Goal: Task Accomplishment & Management: Manage account settings

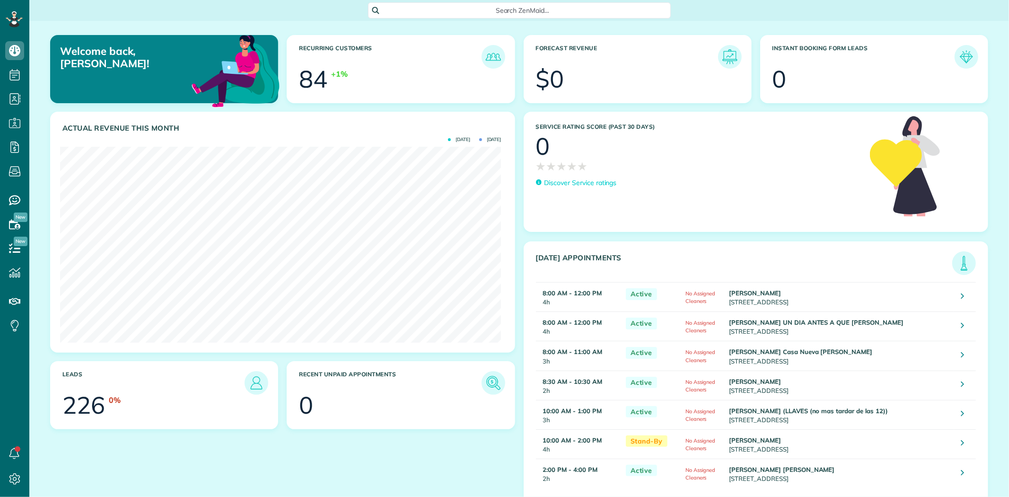
scroll to position [195, 441]
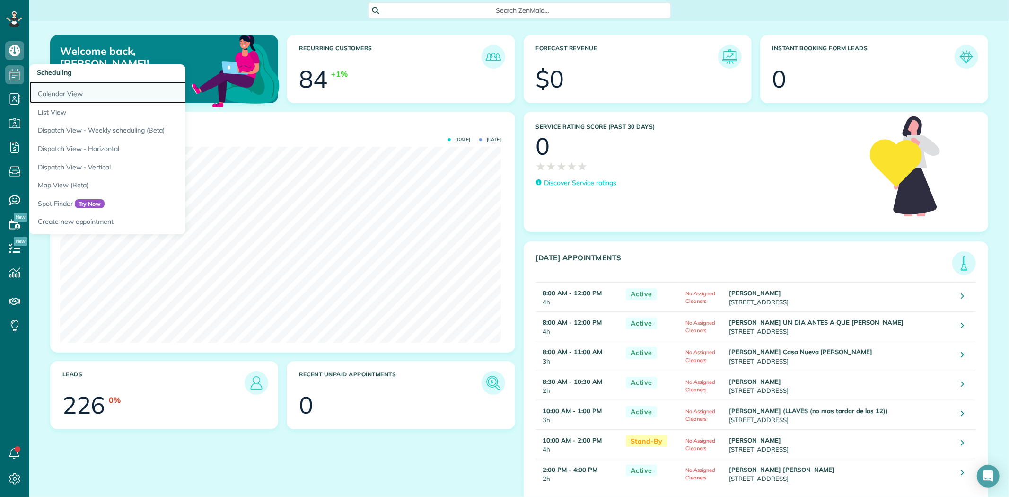
click at [53, 96] on link "Calendar View" at bounding box center [147, 92] width 236 height 22
click at [60, 93] on link "Calendar View" at bounding box center [147, 92] width 236 height 22
click at [65, 92] on link "Calendar View" at bounding box center [147, 92] width 236 height 22
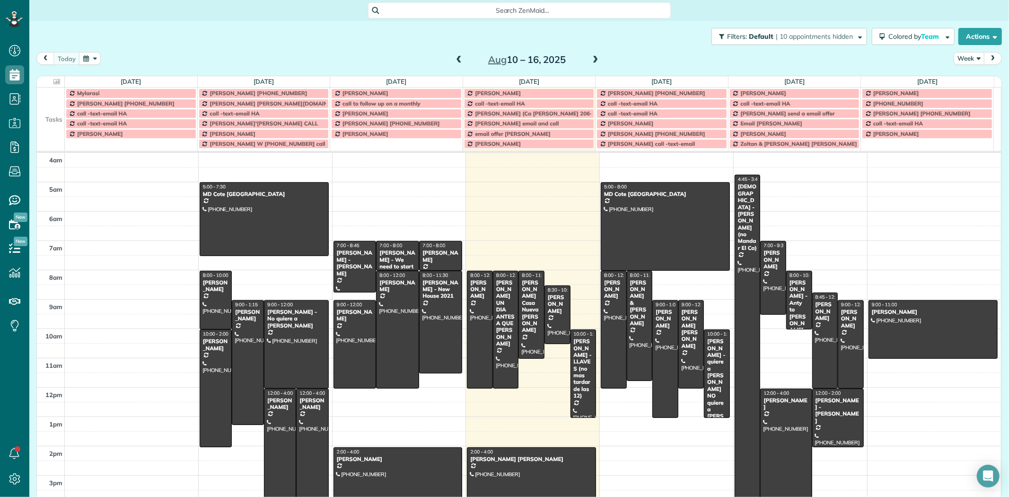
scroll to position [497, 29]
click at [961, 57] on button "Week" at bounding box center [968, 58] width 31 height 13
click at [969, 79] on link "Day" at bounding box center [991, 80] width 75 height 19
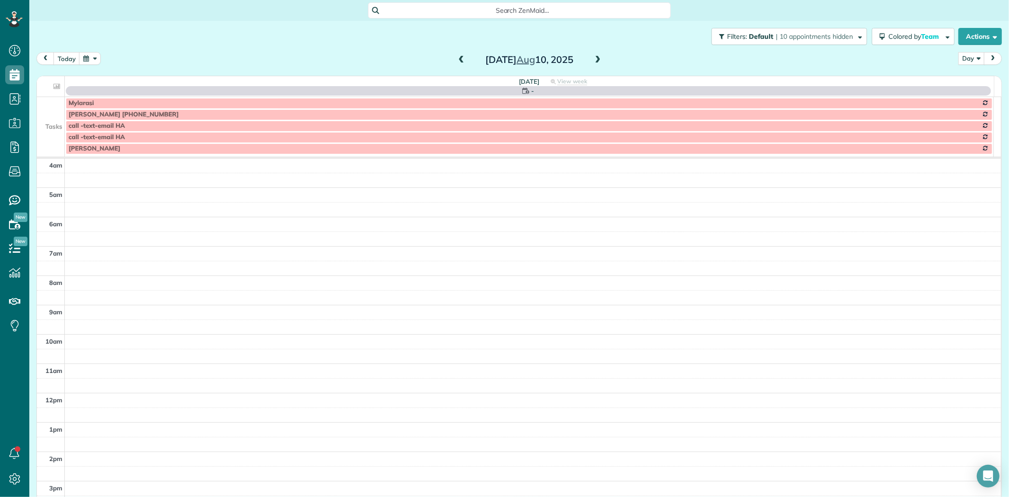
scroll to position [88, 0]
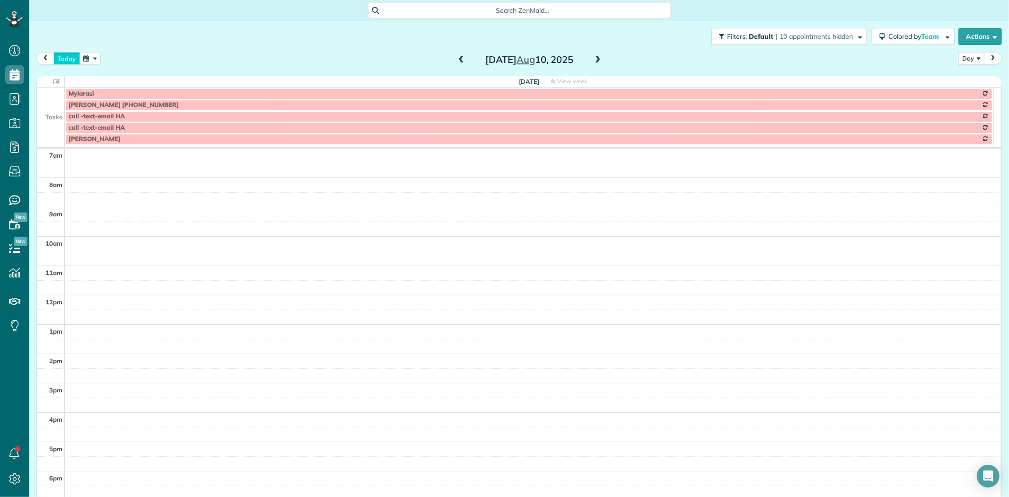
click at [54, 59] on button "today" at bounding box center [66, 58] width 26 height 13
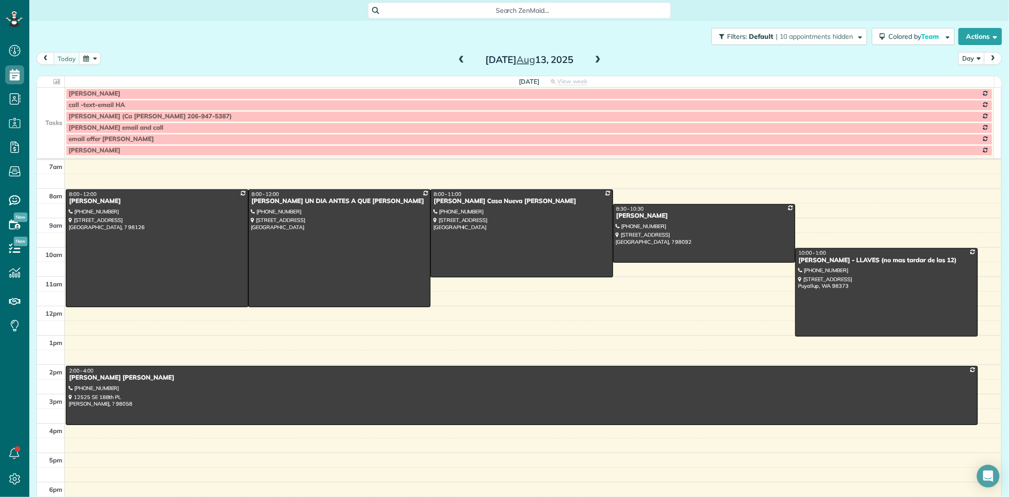
click at [593, 59] on span at bounding box center [598, 60] width 10 height 9
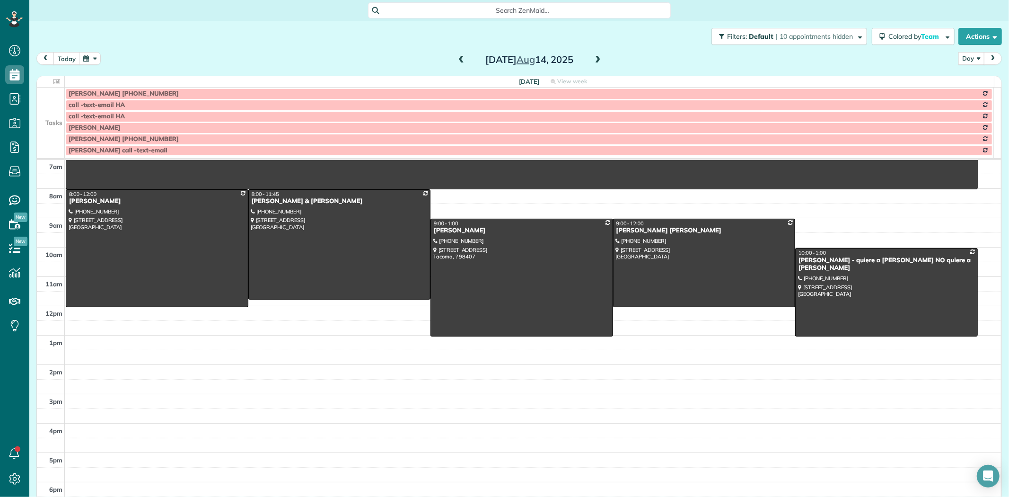
click at [48, 122] on td at bounding box center [51, 127] width 28 height 11
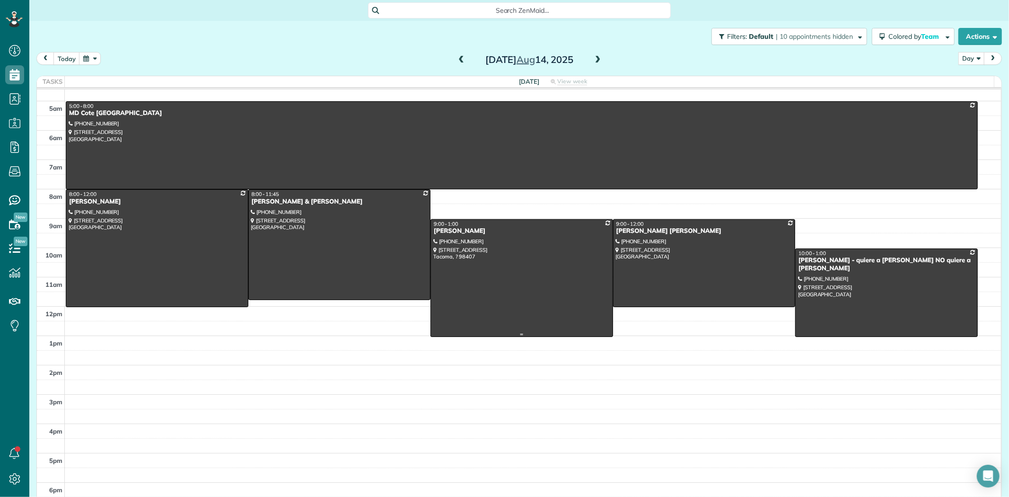
scroll to position [0, 0]
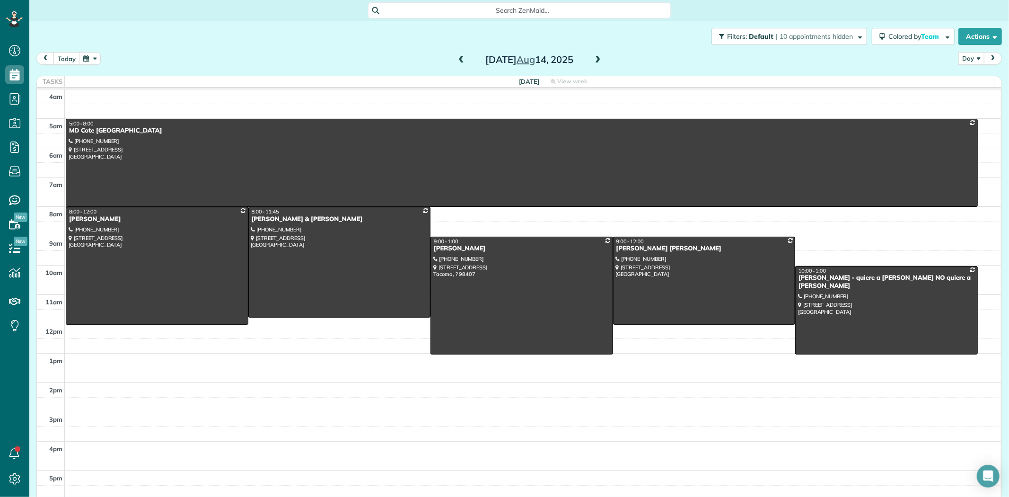
click at [594, 61] on span at bounding box center [598, 60] width 10 height 9
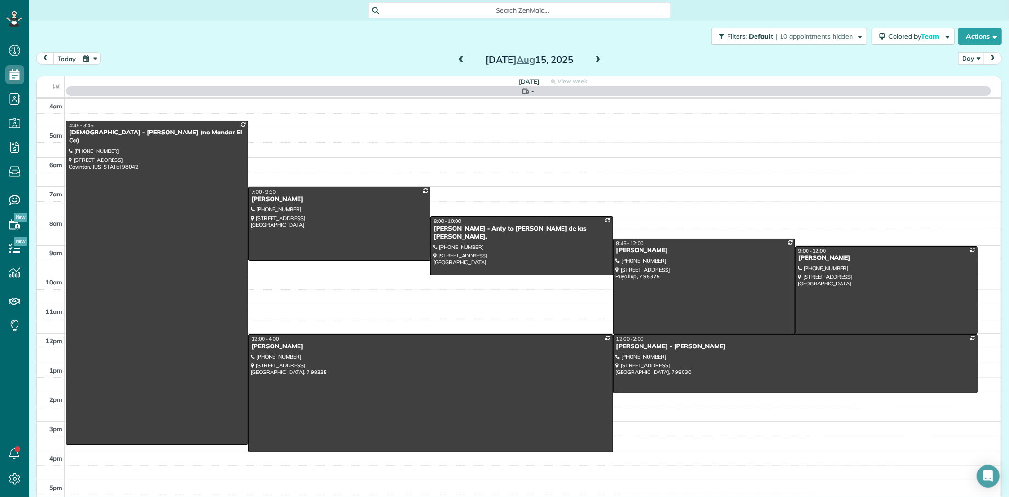
scroll to position [60, 0]
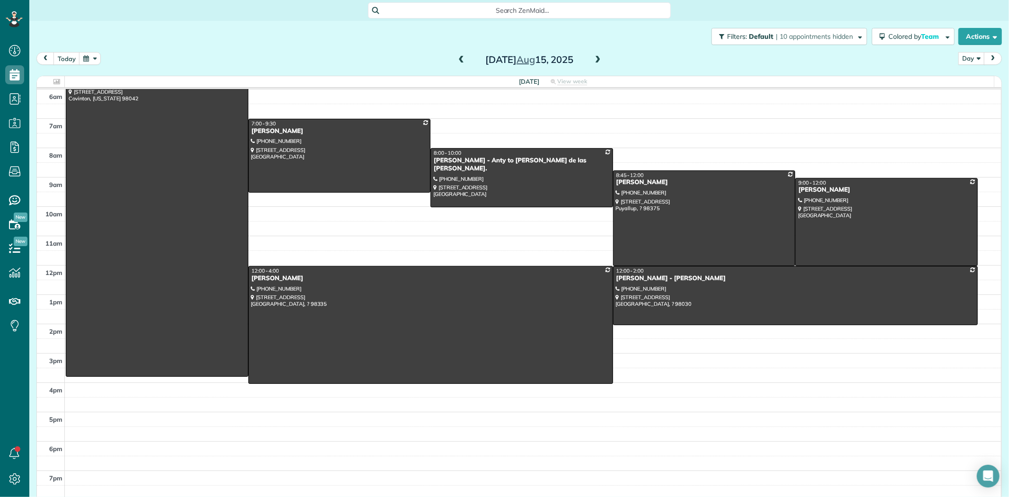
click at [457, 59] on span at bounding box center [461, 60] width 10 height 9
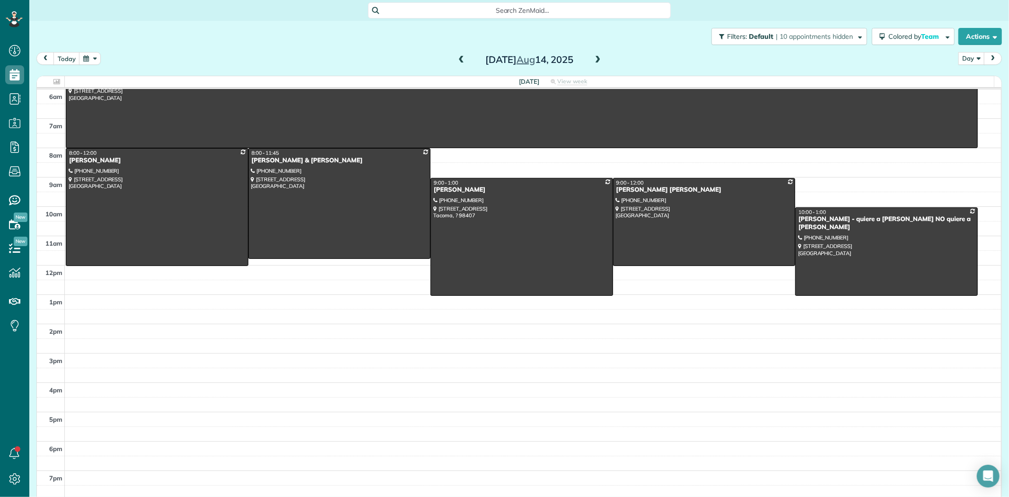
click at [457, 59] on span at bounding box center [461, 60] width 10 height 9
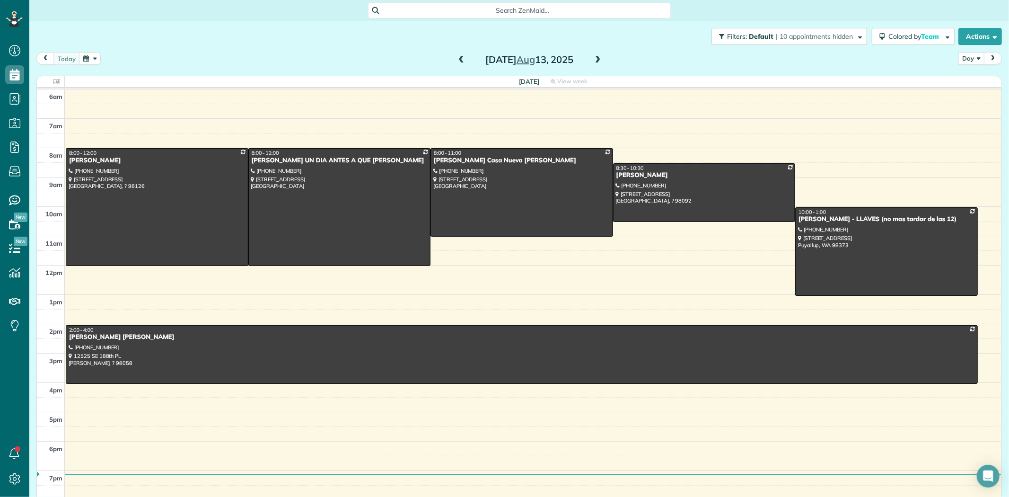
click at [596, 62] on span at bounding box center [598, 60] width 10 height 9
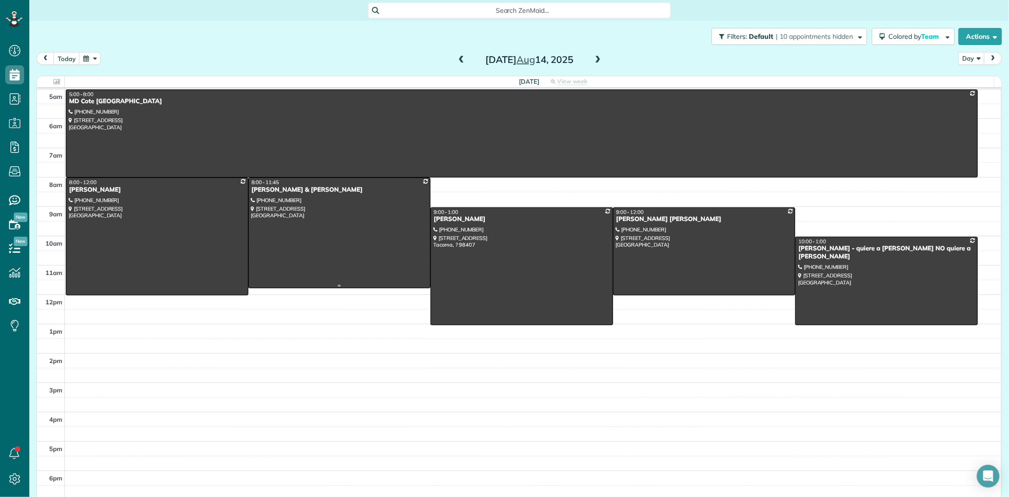
scroll to position [0, 0]
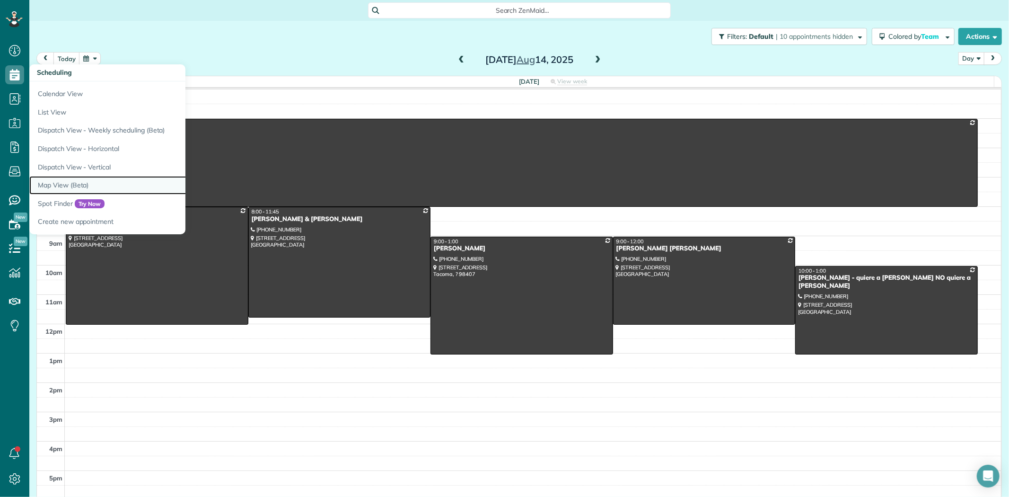
click at [62, 185] on link "Map View (Beta)" at bounding box center [147, 185] width 236 height 18
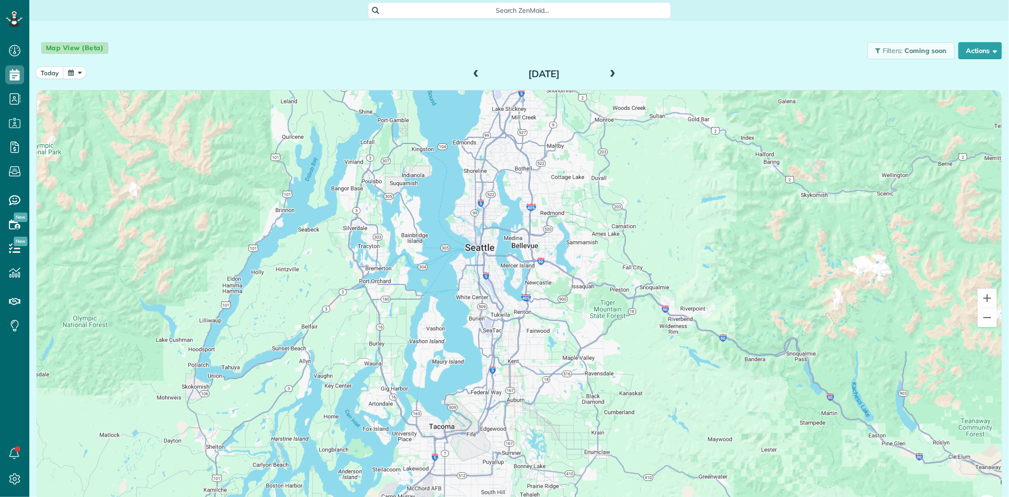
scroll to position [4, 4]
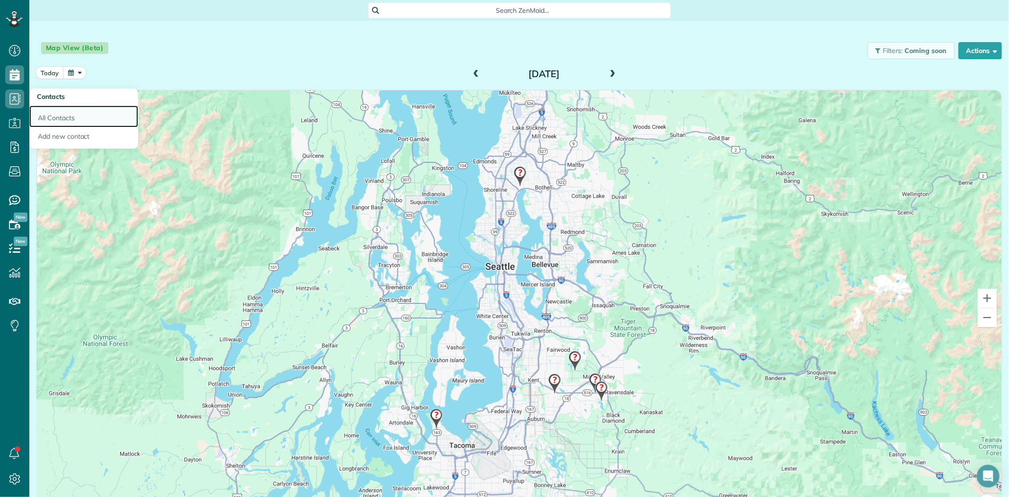
click at [63, 115] on link "All Contacts" at bounding box center [83, 116] width 109 height 22
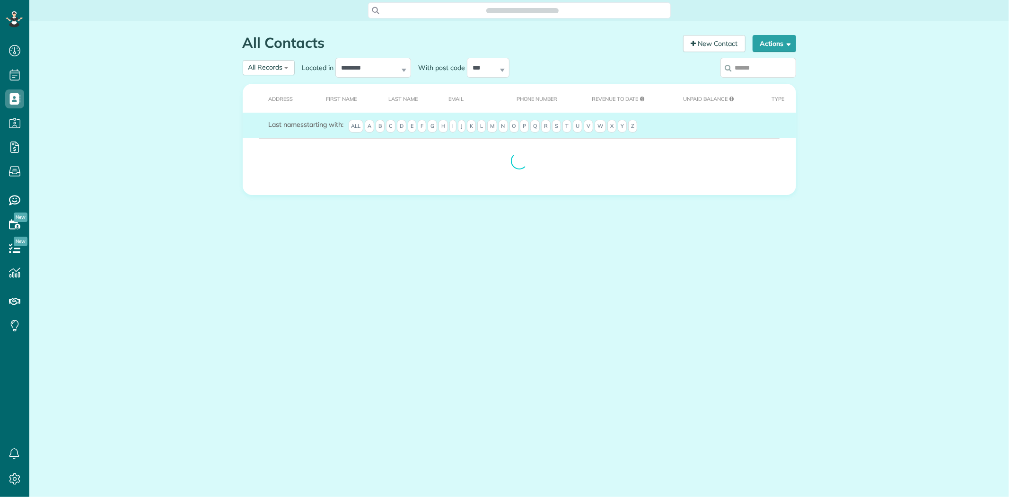
scroll to position [4, 4]
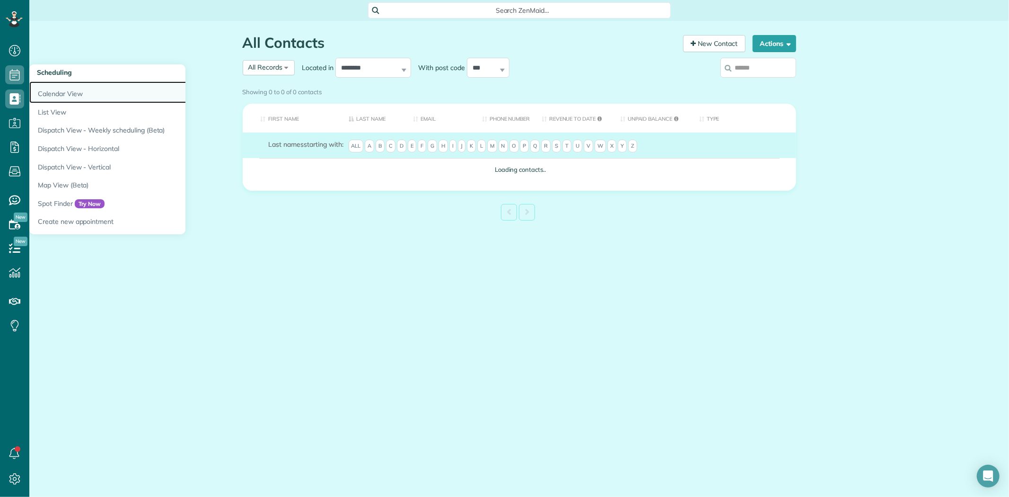
click at [67, 97] on link "Calendar View" at bounding box center [147, 92] width 236 height 22
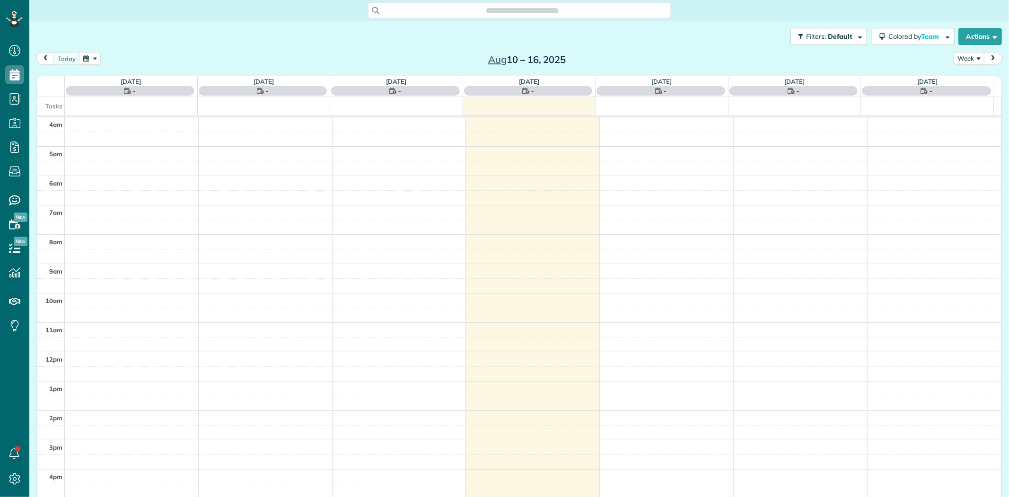
scroll to position [79, 0]
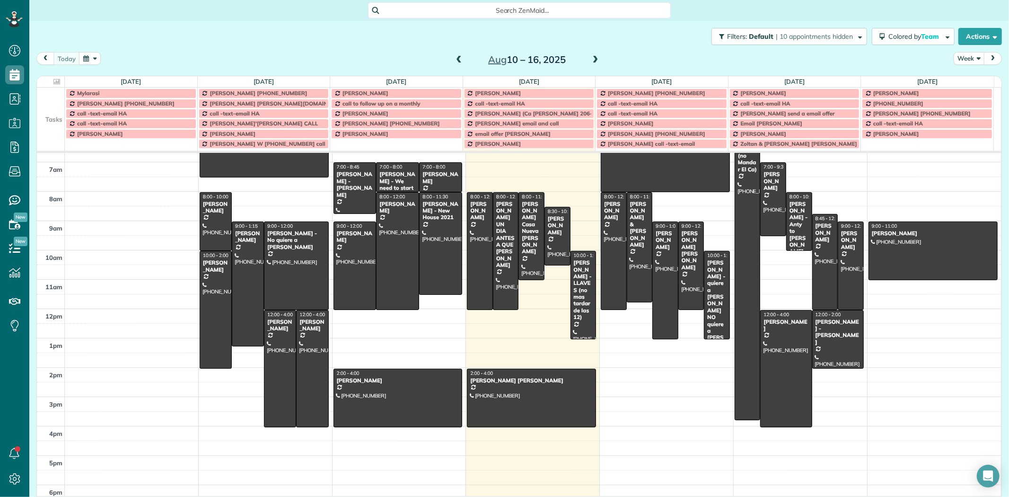
click at [438, 10] on span "Search ZenMaid…" at bounding box center [523, 10] width 288 height 9
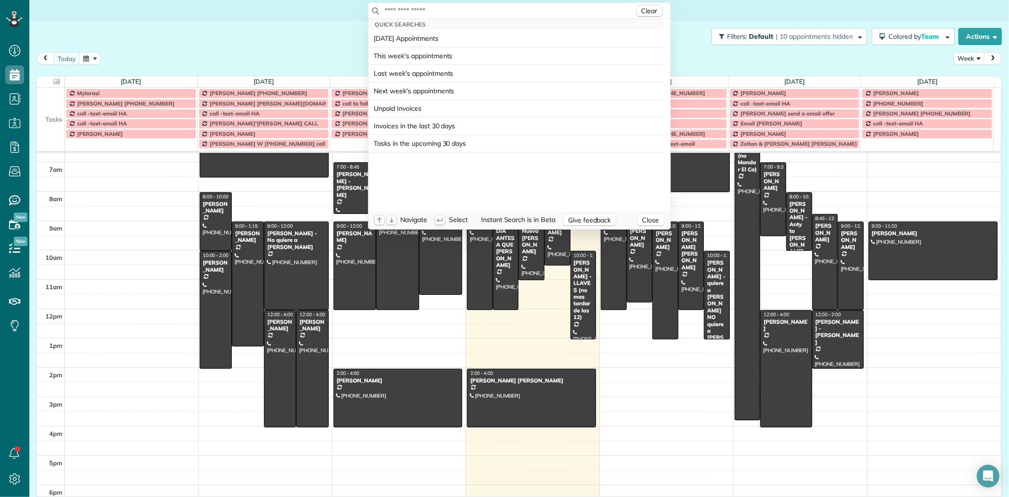
click at [440, 10] on input "text" at bounding box center [509, 10] width 250 height 9
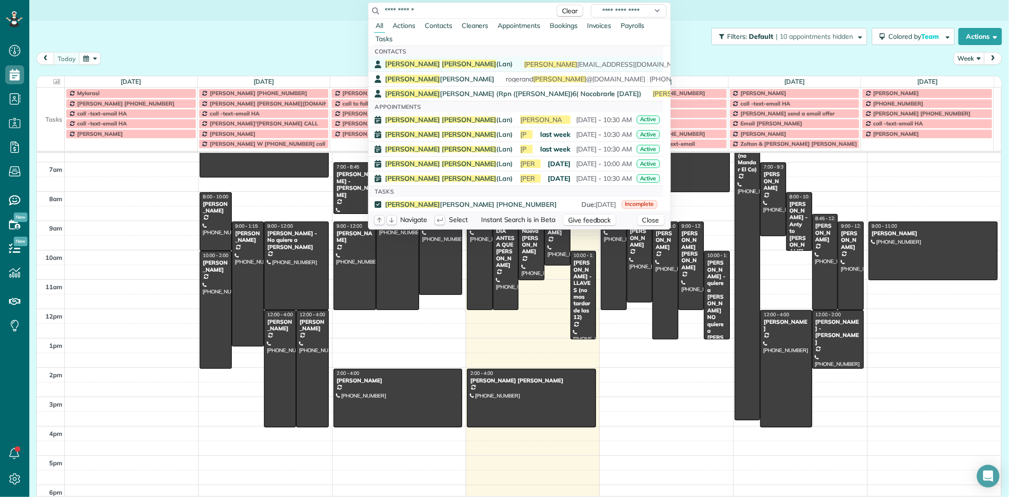
type input "**********"
click at [442, 65] on span "[PERSON_NAME]" at bounding box center [469, 64] width 55 height 9
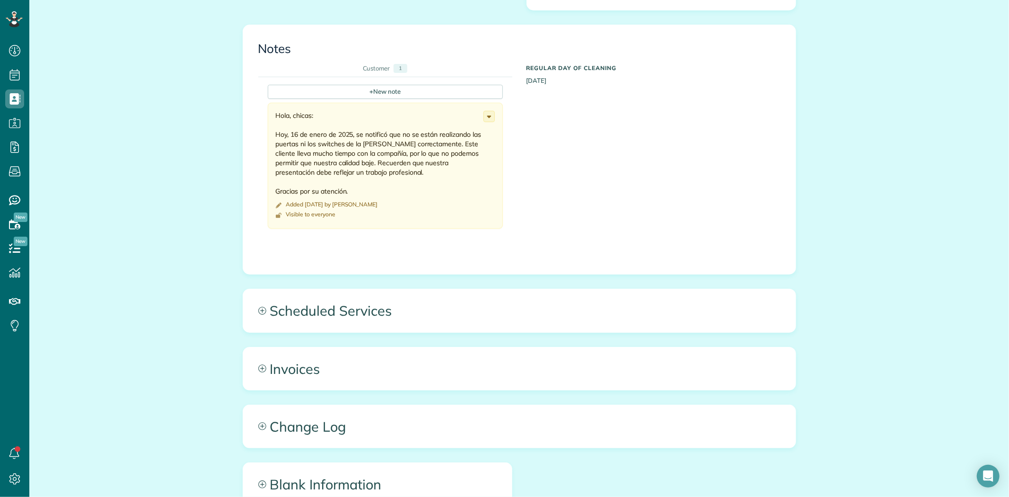
scroll to position [1162, 0]
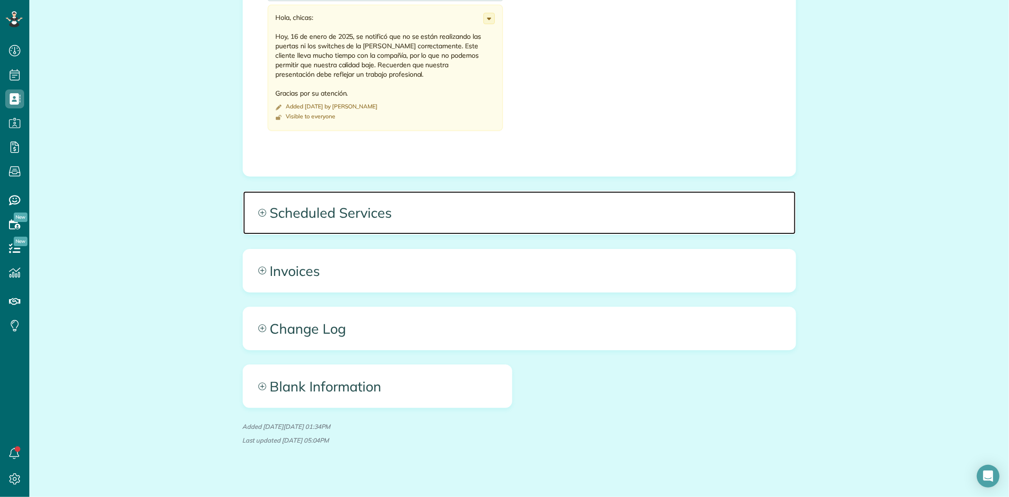
click at [371, 211] on span "Scheduled Services" at bounding box center [519, 212] width 552 height 43
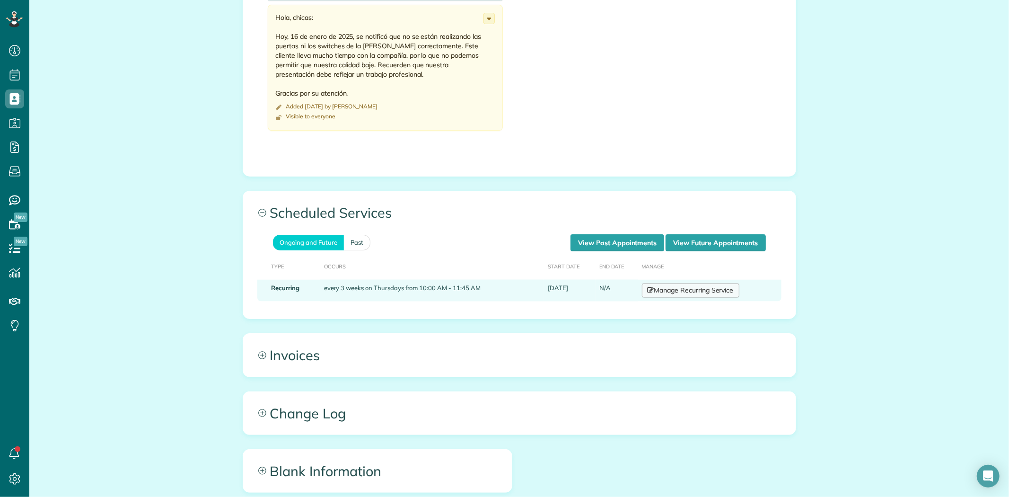
click at [661, 283] on link "Manage Recurring Service" at bounding box center [690, 290] width 97 height 14
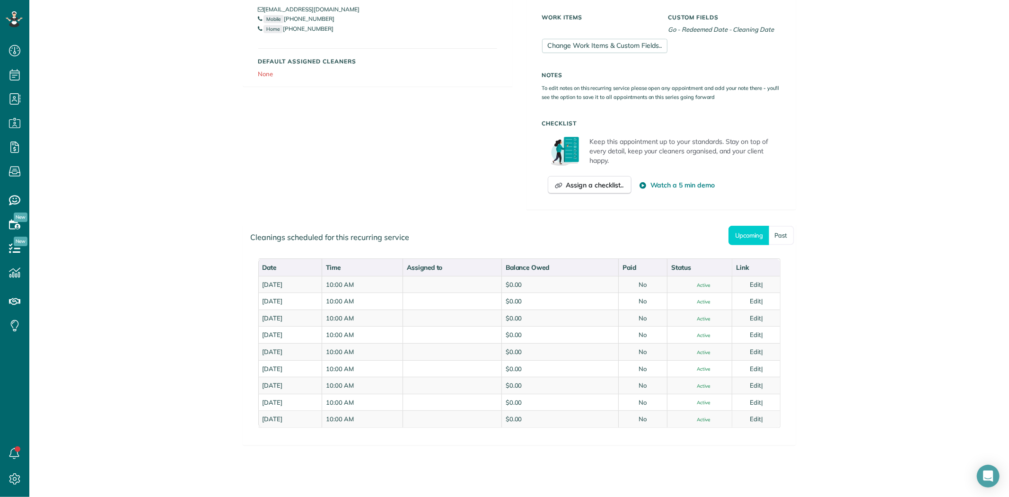
scroll to position [296, 0]
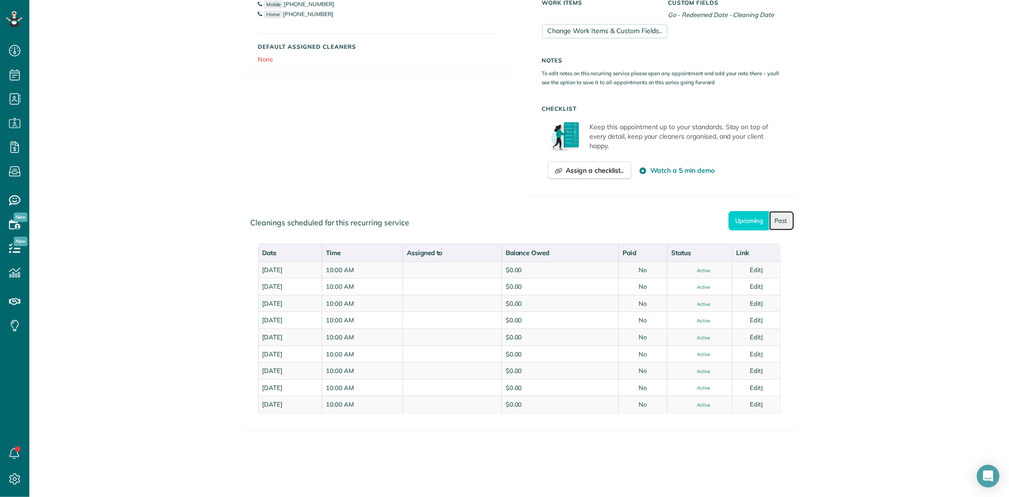
click at [779, 225] on link "Past" at bounding box center [781, 220] width 25 height 19
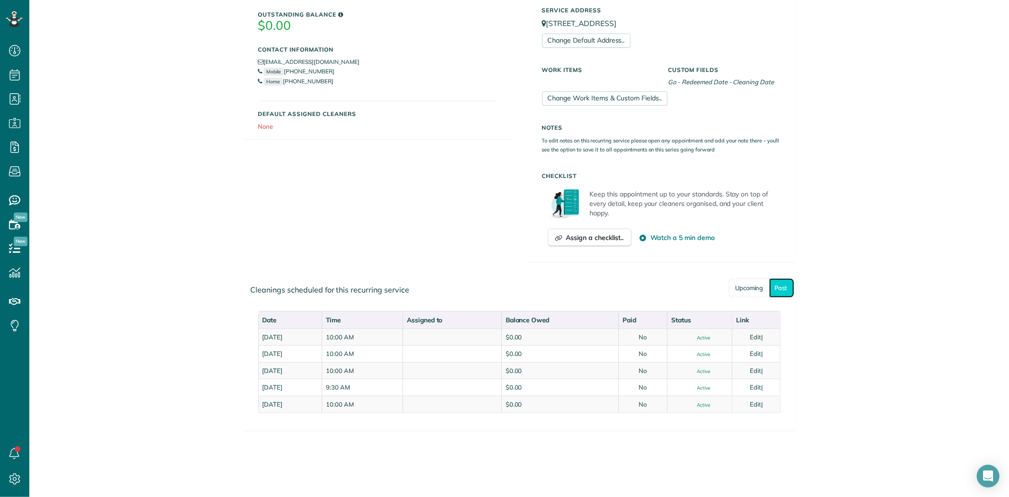
scroll to position [228, 0]
click at [741, 286] on link "Upcoming" at bounding box center [748, 287] width 41 height 19
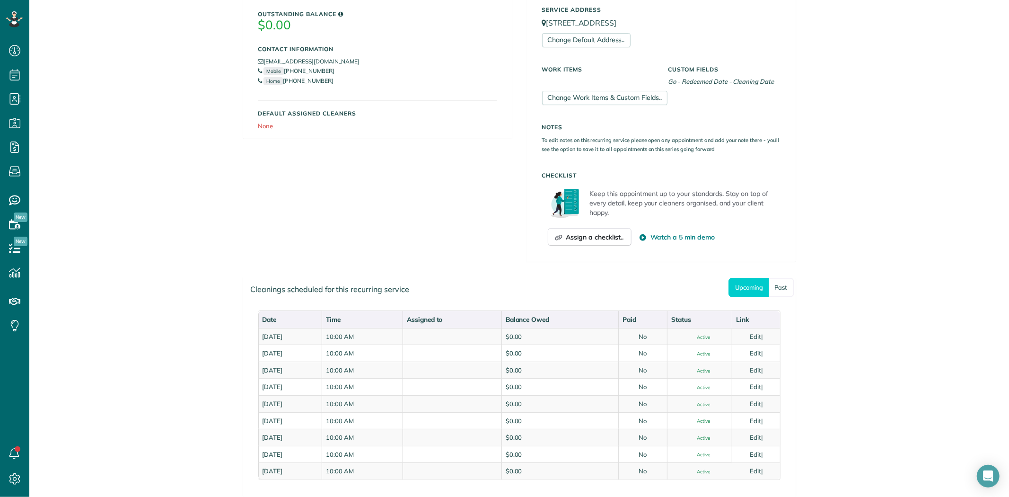
click at [436, 232] on div "Customer Information View Customer Edit customer [PERSON_NAME] (Lan) Recurring …" at bounding box center [519, 92] width 567 height 366
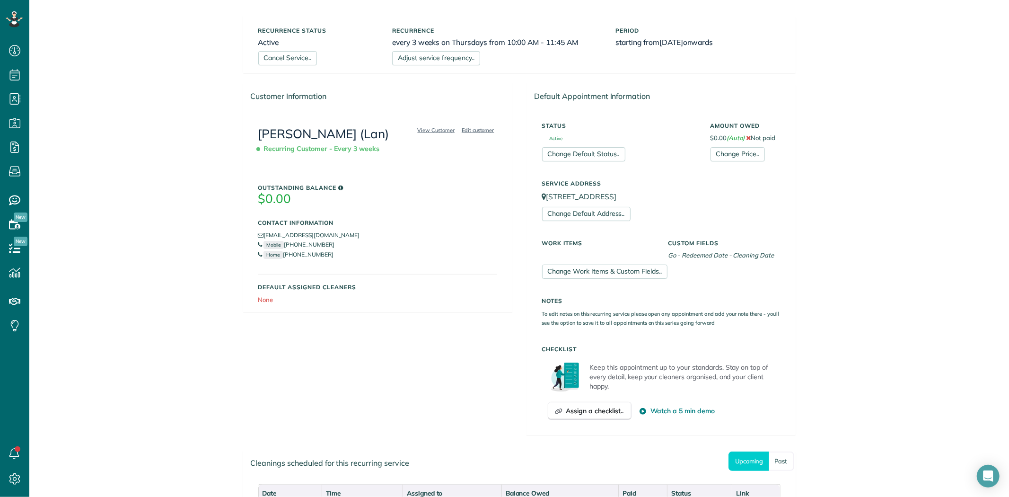
scroll to position [0, 0]
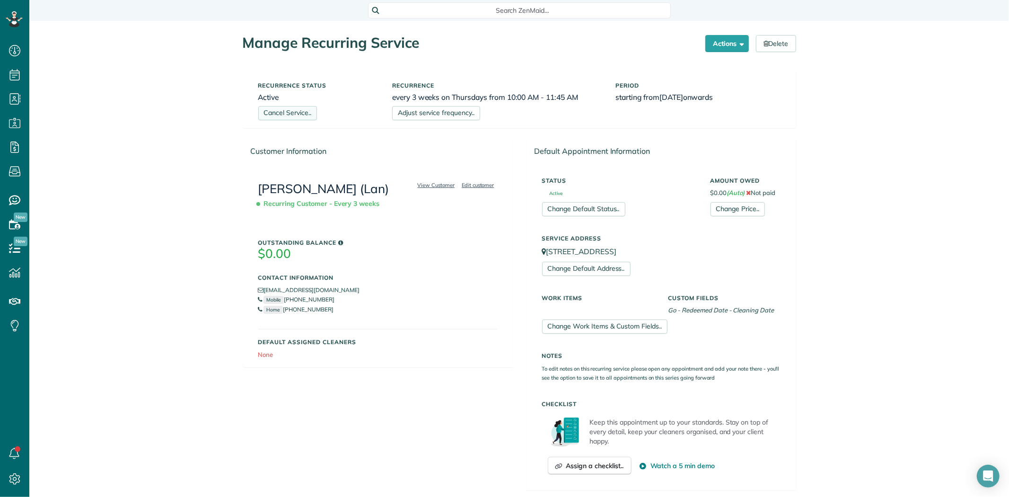
click at [296, 113] on link "Cancel Service.." at bounding box center [287, 113] width 59 height 14
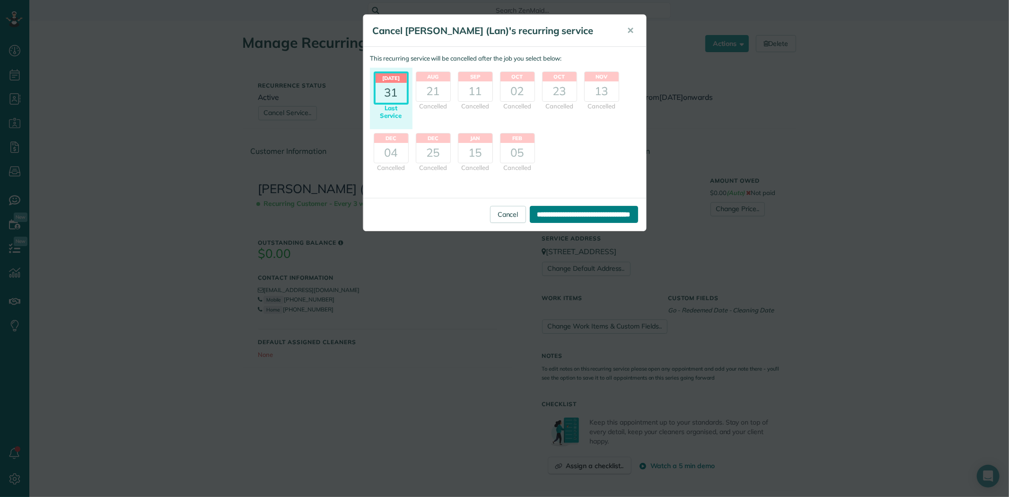
click at [552, 219] on input "**********" at bounding box center [584, 214] width 108 height 17
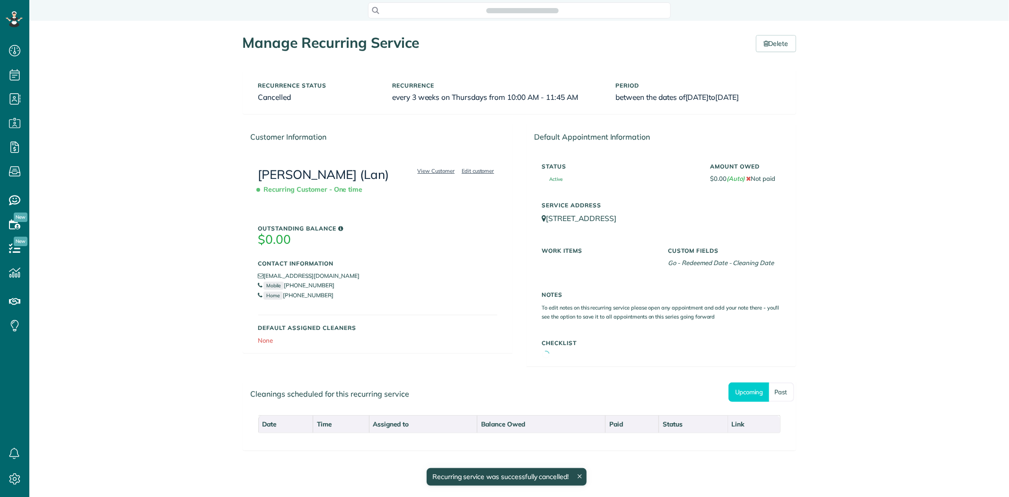
scroll to position [4, 4]
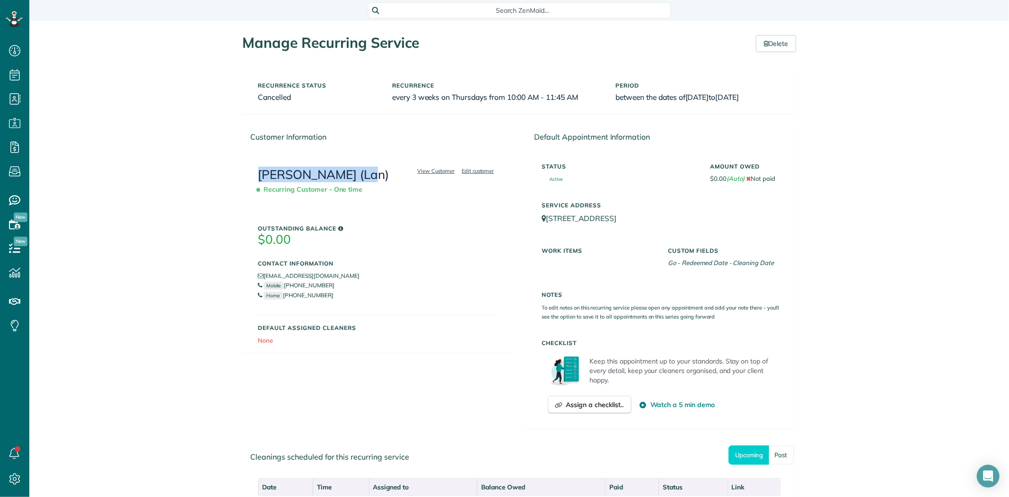
drag, startPoint x: 356, startPoint y: 170, endPoint x: 246, endPoint y: 171, distance: 109.2
click at [246, 171] on div "View Customer Edit customer [PERSON_NAME] (Lan) Recurring Customer - One time O…" at bounding box center [377, 251] width 269 height 201
copy link "[PERSON_NAME] (Lan)"
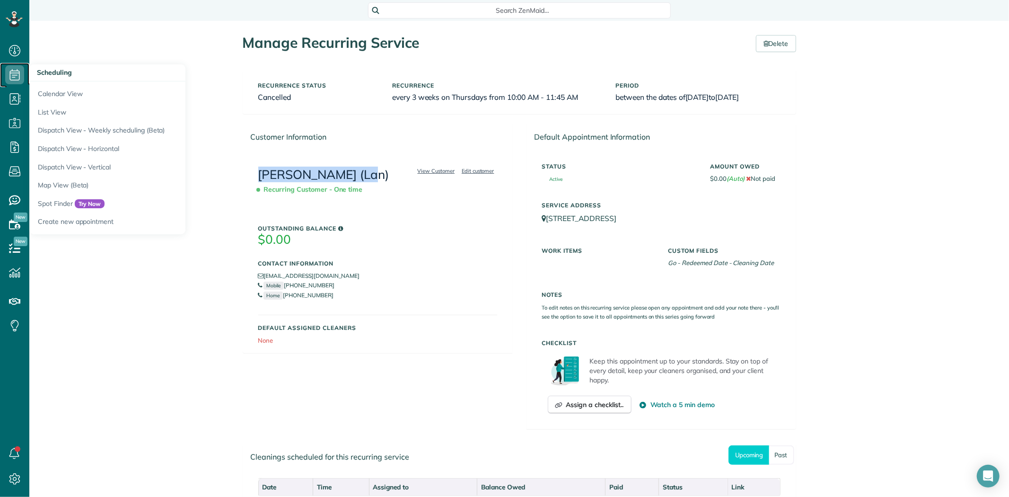
click at [18, 74] on icon at bounding box center [14, 74] width 19 height 19
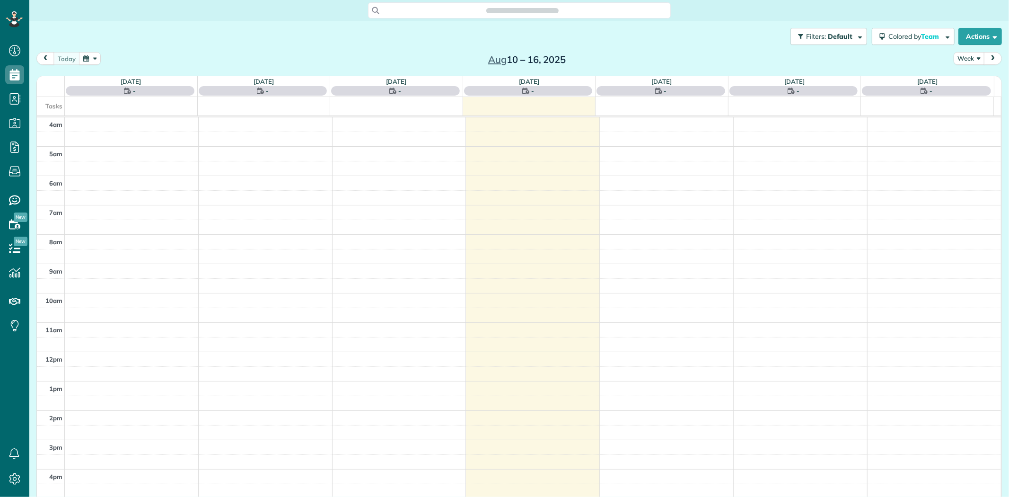
click at [79, 97] on div "[DATE] Week [DATE] – [DATE] [DATE] - [DATE] - [DATE] - [DATE] - [DATE] - [DATE]…" at bounding box center [518, 265] width 965 height 426
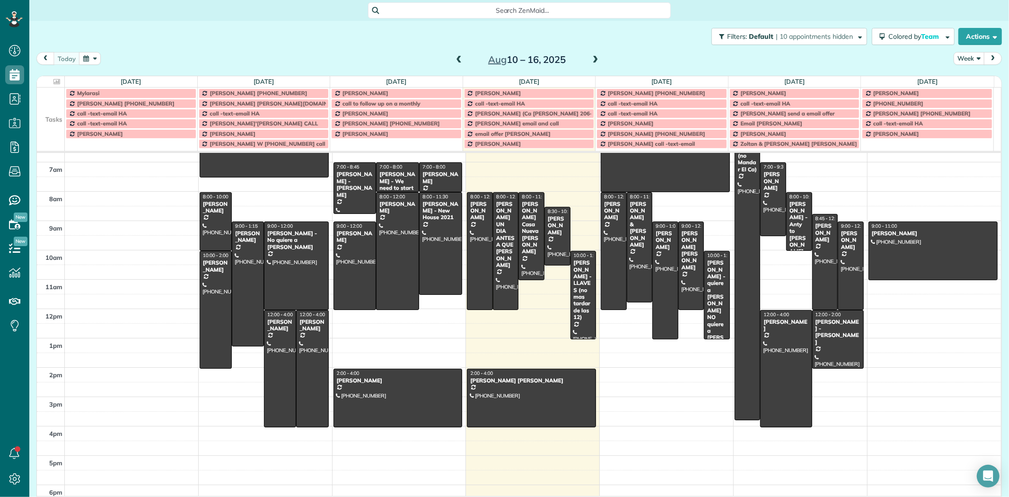
click at [474, 13] on span "Search ZenMaid…" at bounding box center [523, 10] width 288 height 9
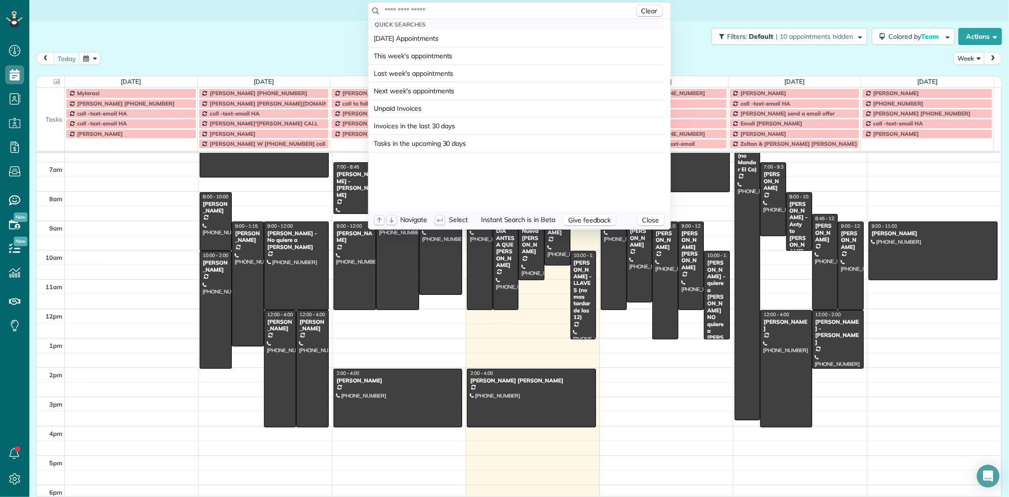
click at [474, 13] on input "text" at bounding box center [509, 10] width 250 height 9
type input "**********"
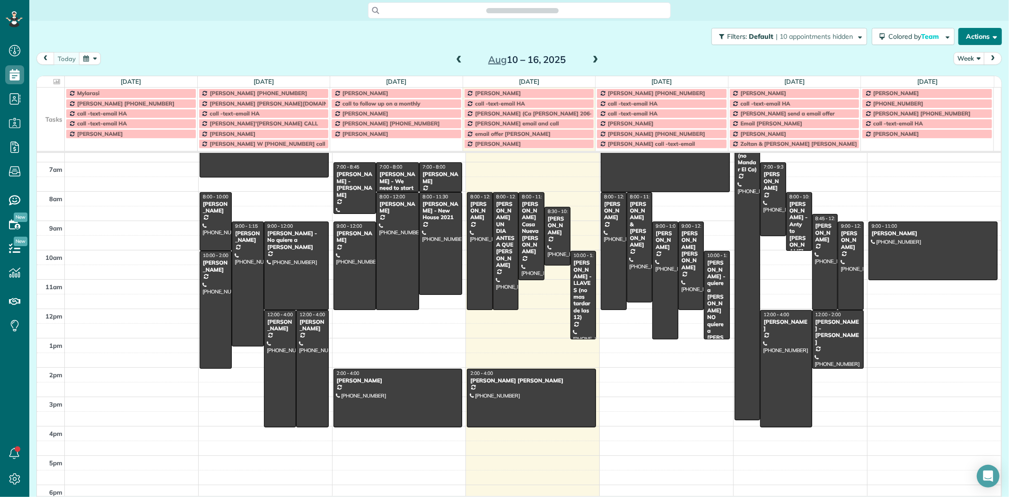
click at [965, 38] on button "Actions" at bounding box center [980, 36] width 44 height 17
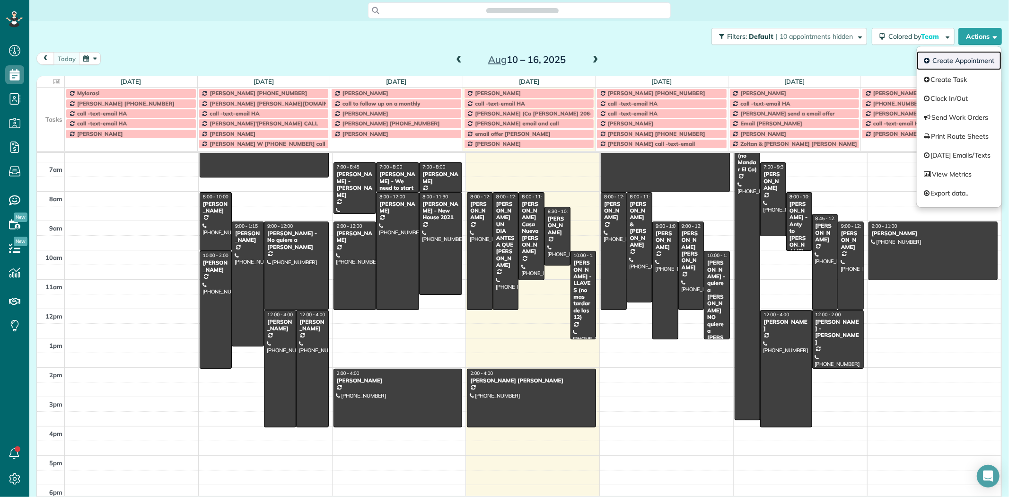
click at [958, 59] on link "Create Appointment" at bounding box center [958, 60] width 85 height 19
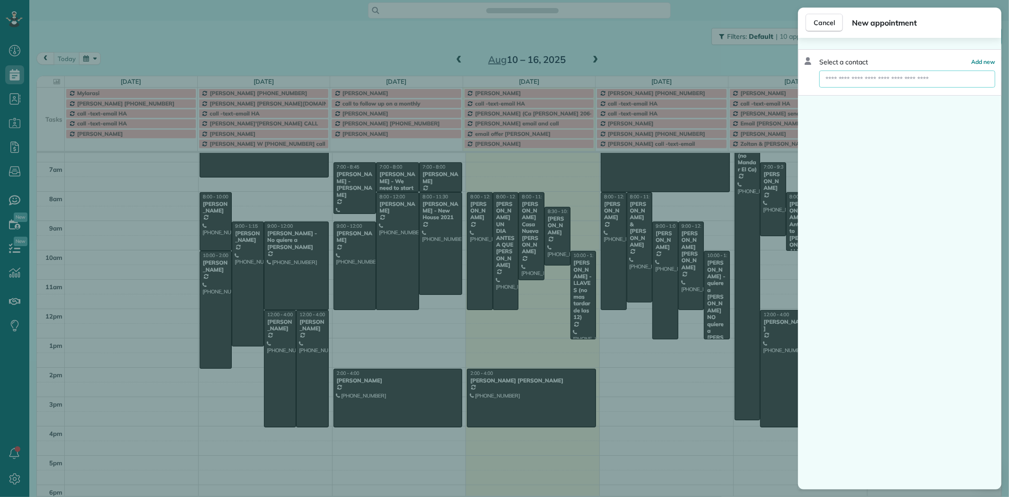
click at [851, 78] on input "text" at bounding box center [907, 78] width 176 height 17
paste input "**********"
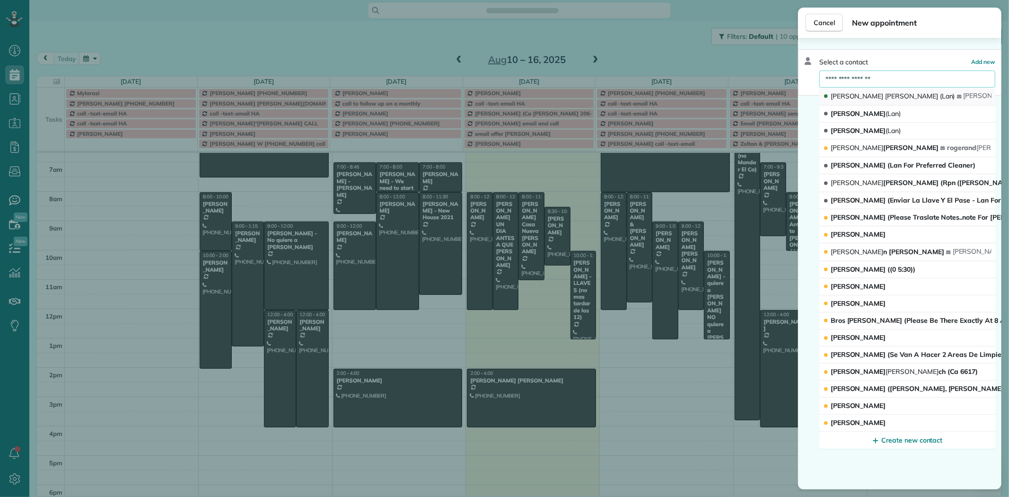
type input "**********"
click at [940, 95] on span "(Lan)" at bounding box center [947, 96] width 15 height 9
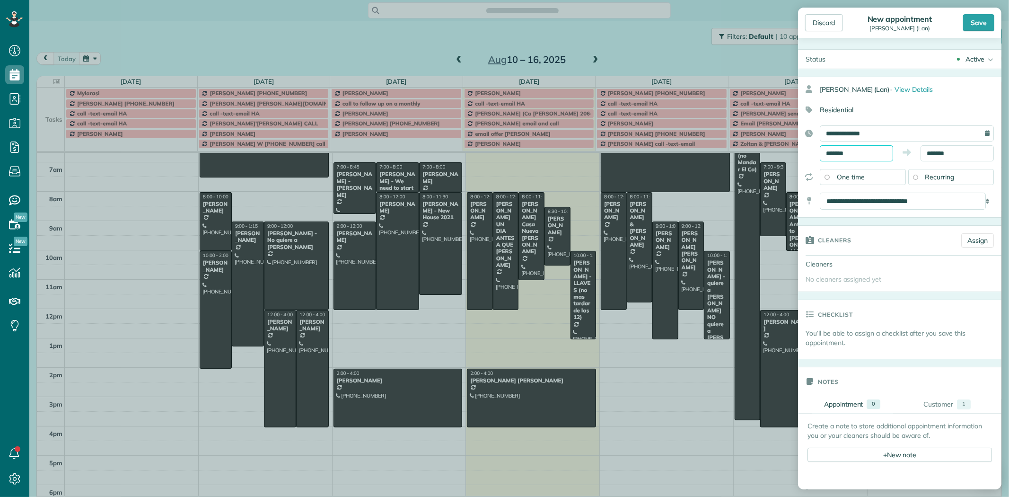
click at [837, 155] on input "*******" at bounding box center [856, 153] width 73 height 16
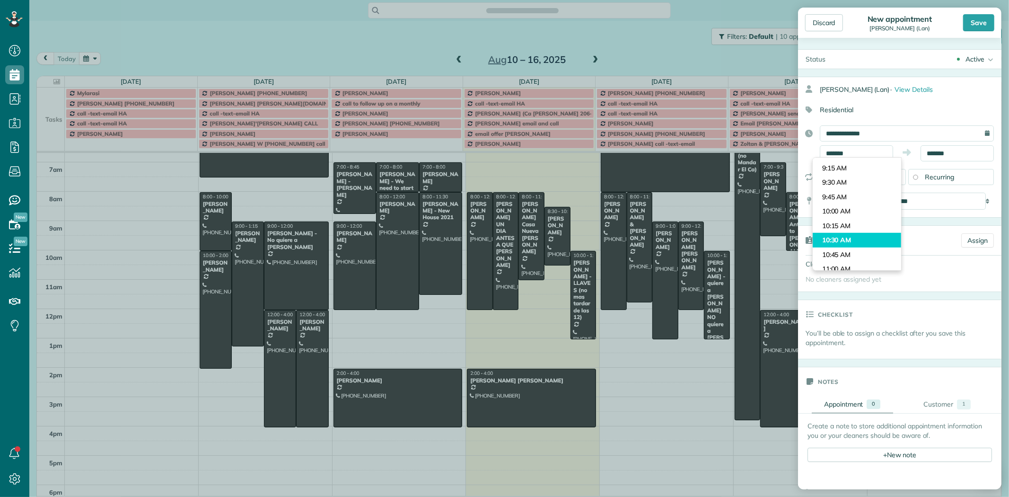
type input "********"
click at [843, 237] on body "Dashboard Scheduling Calendar View List View Dispatch View - Weekly scheduling …" at bounding box center [504, 248] width 1009 height 497
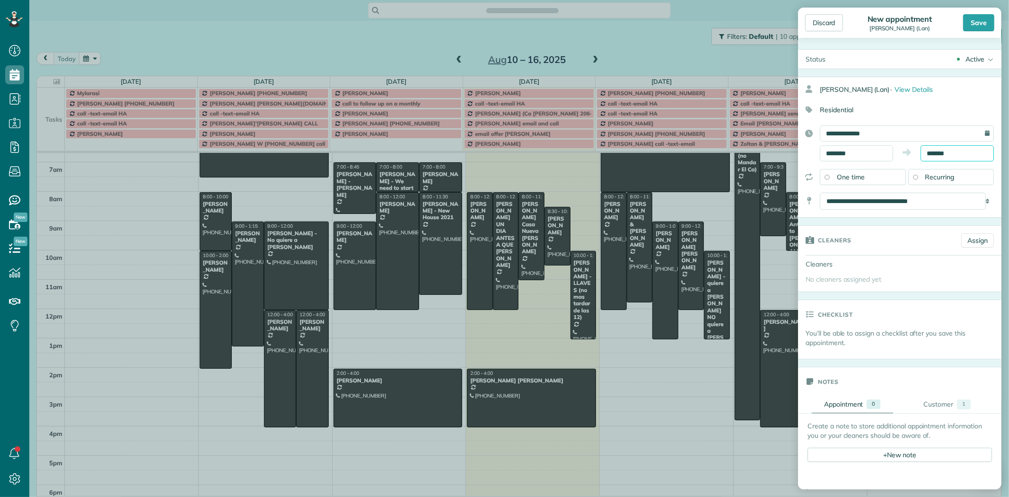
click at [927, 150] on input "*******" at bounding box center [956, 153] width 73 height 16
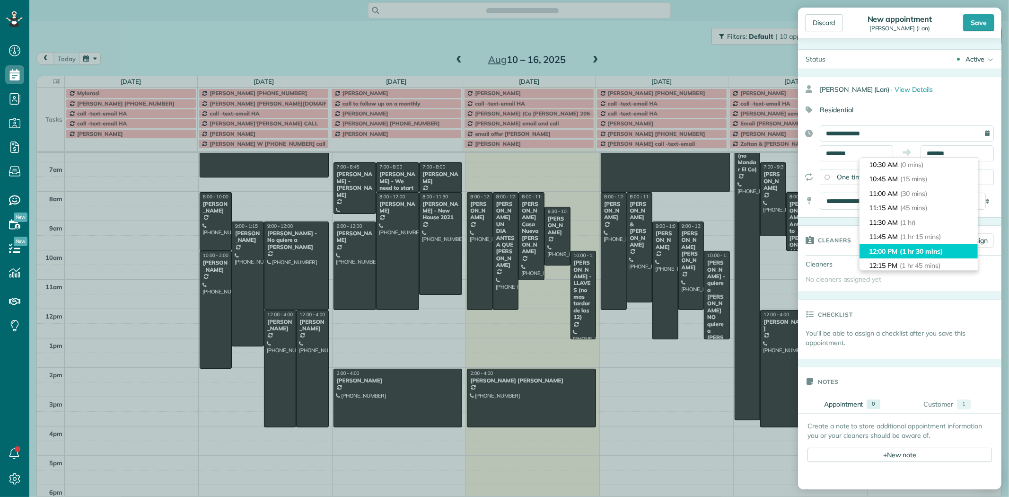
type input "********"
click at [883, 247] on li "12:00 PM (1 hr 30 mins)" at bounding box center [918, 251] width 118 height 15
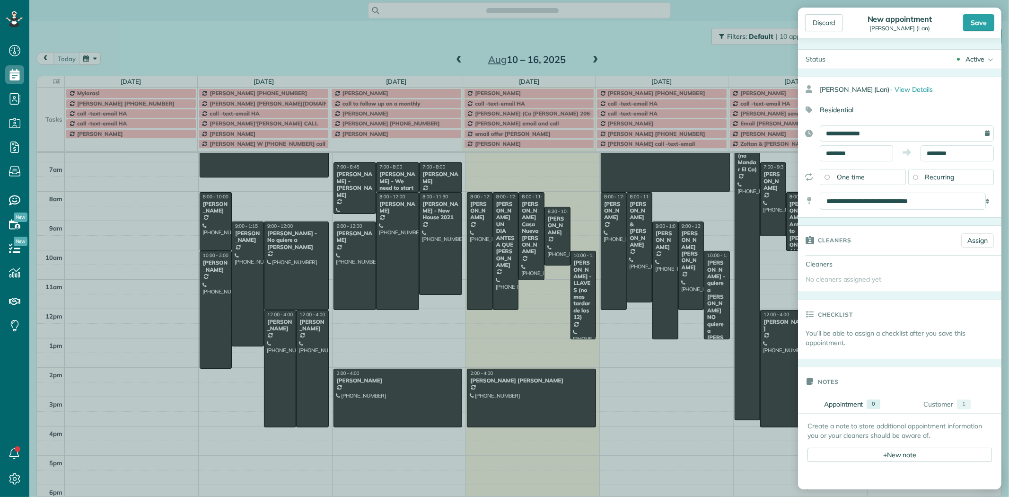
click at [926, 180] on span "Recurring" at bounding box center [939, 177] width 29 height 9
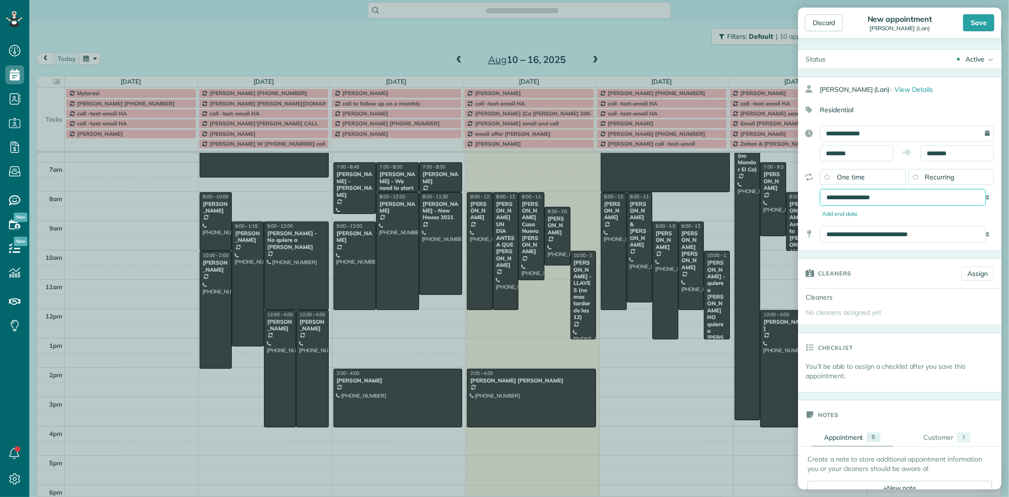
click at [894, 191] on select "**********" at bounding box center [903, 197] width 166 height 17
select select "**********"
click at [820, 189] on select "**********" at bounding box center [903, 197] width 166 height 17
click at [980, 29] on div "Save" at bounding box center [978, 22] width 31 height 17
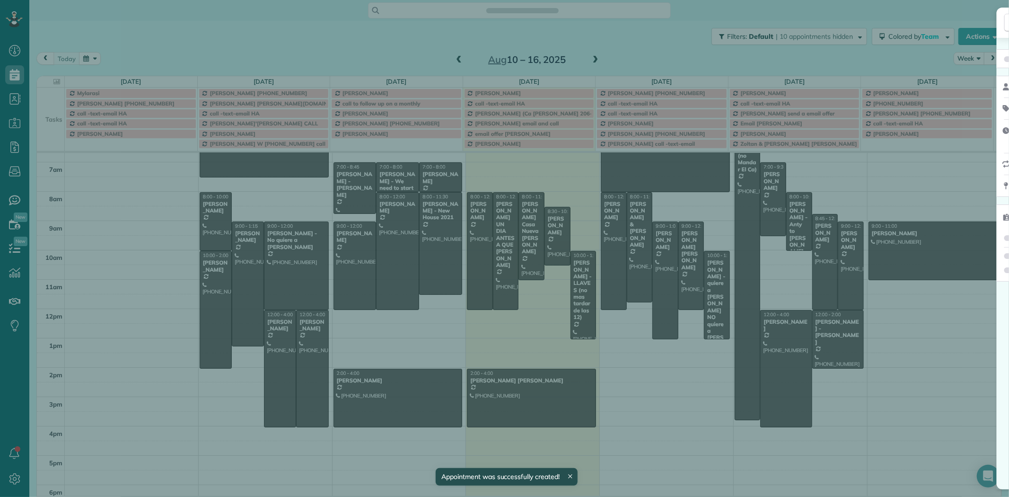
scroll to position [69, 0]
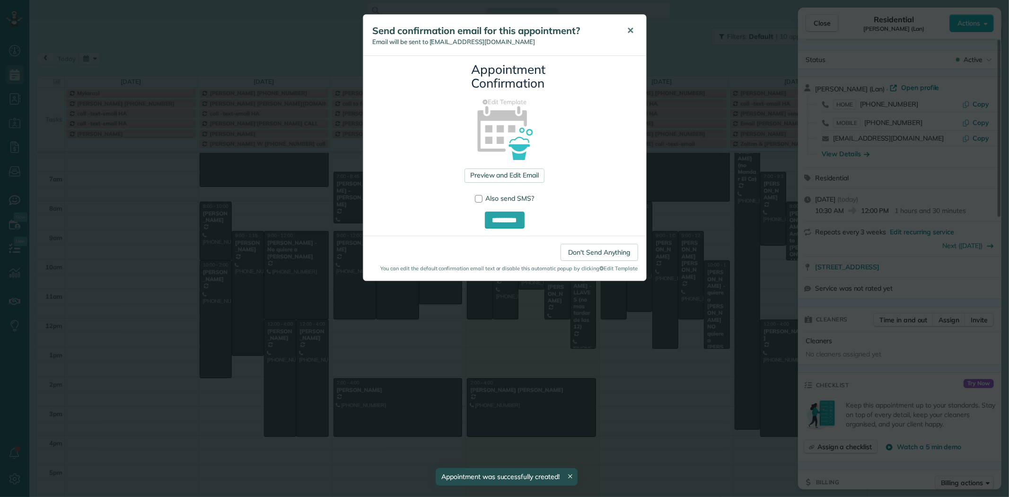
click at [628, 31] on span "✕" at bounding box center [630, 30] width 7 height 11
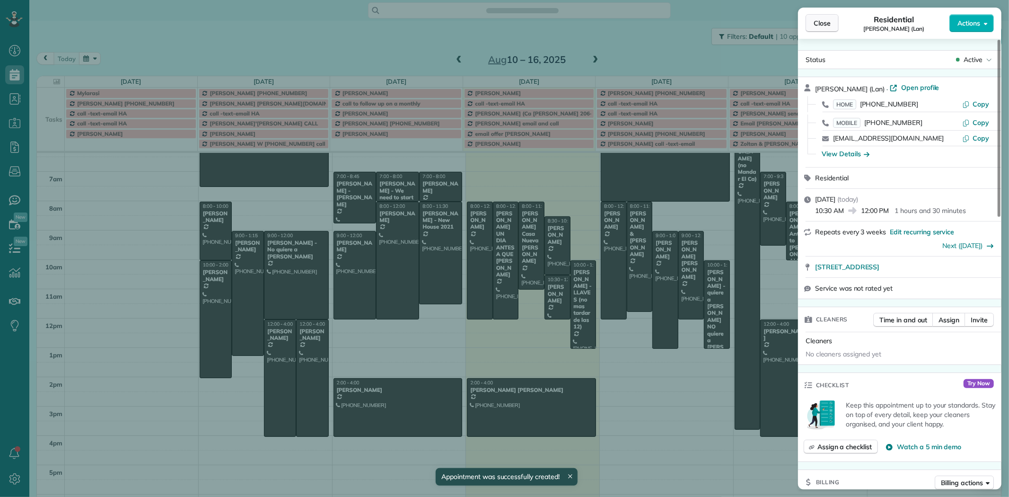
click at [820, 25] on span "Close" at bounding box center [821, 22] width 17 height 9
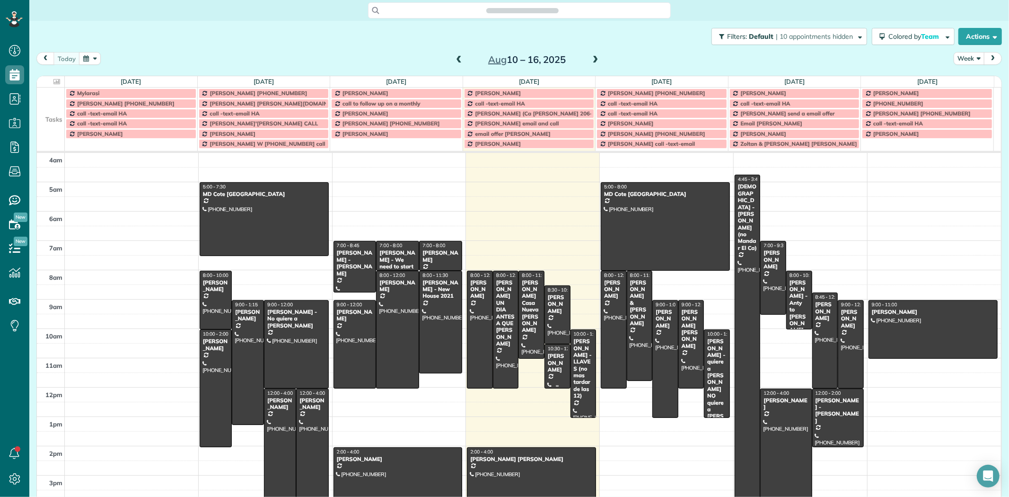
click at [554, 363] on div "Lyn Padilla - Lan" at bounding box center [557, 362] width 20 height 20
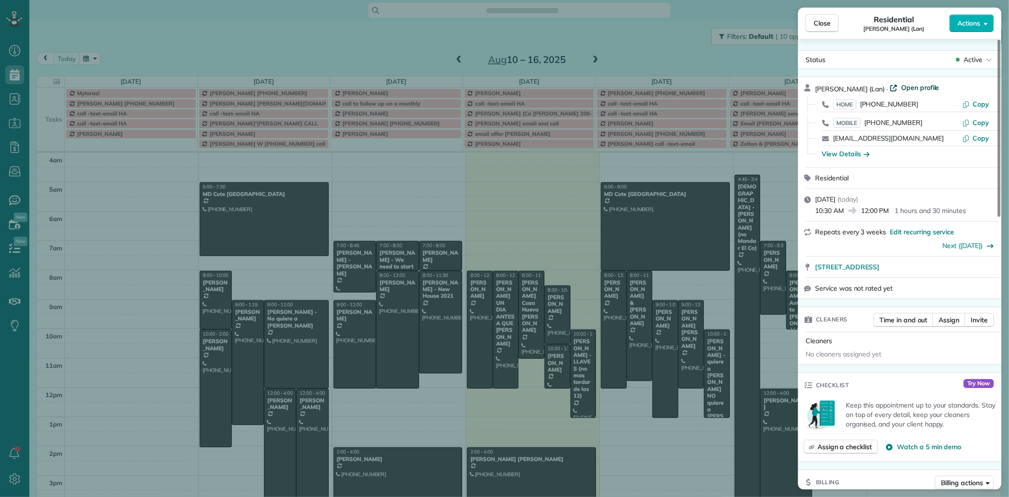
click at [901, 87] on span "Open profile" at bounding box center [920, 87] width 38 height 9
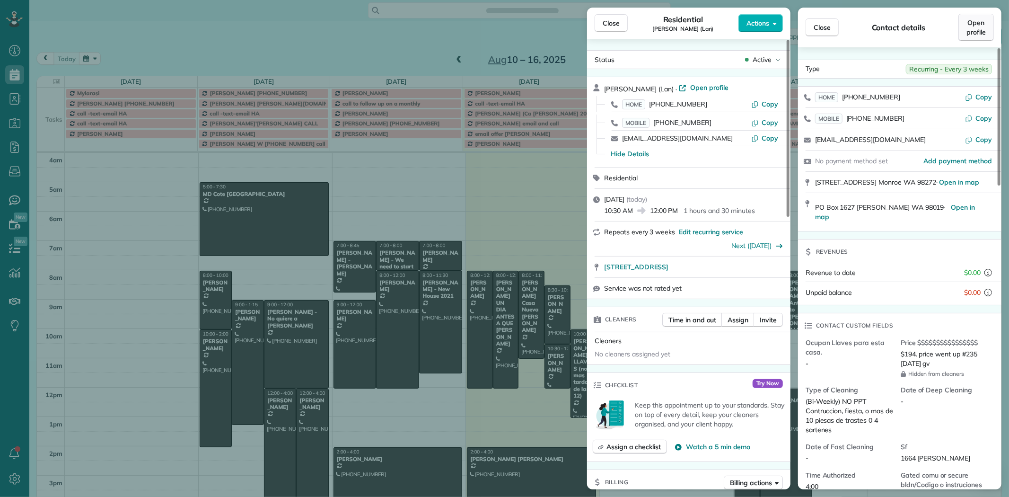
click at [983, 27] on span "Open profile" at bounding box center [975, 27] width 19 height 19
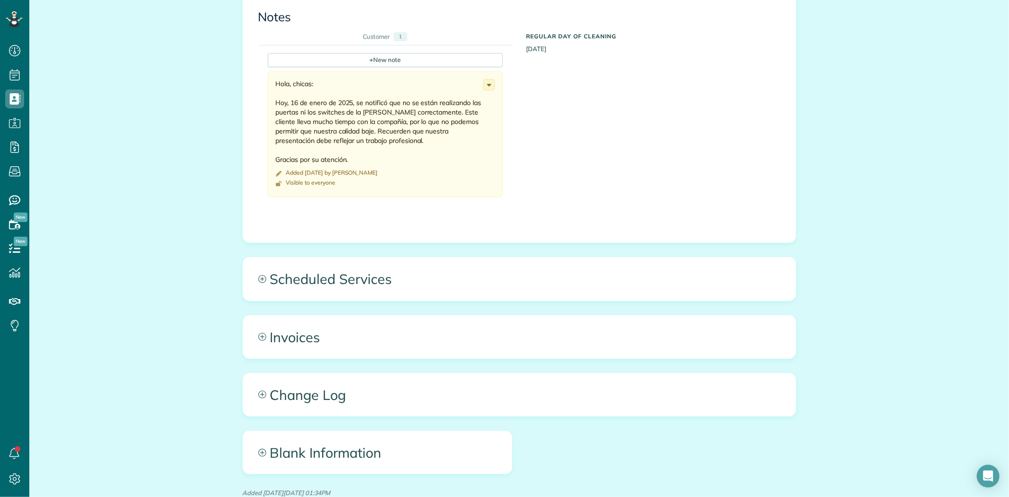
scroll to position [1162, 0]
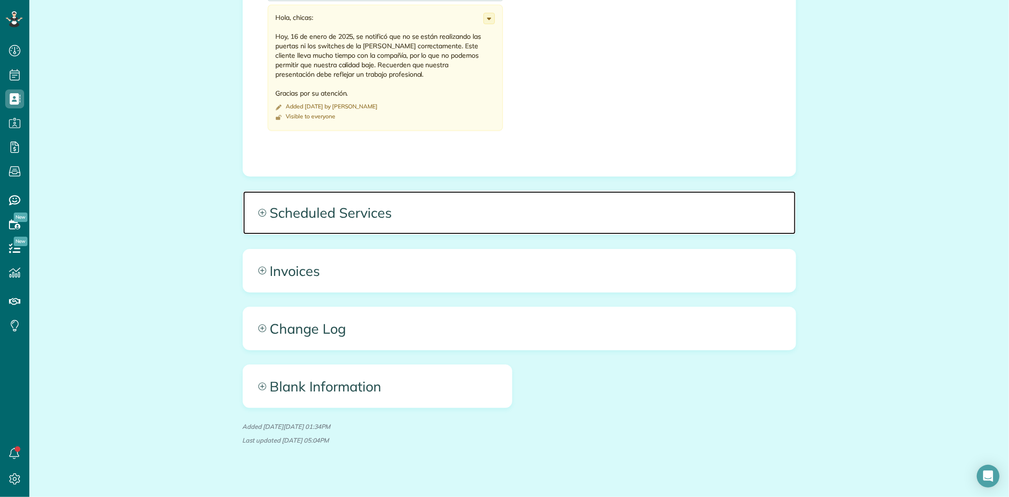
click at [358, 202] on span "Scheduled Services" at bounding box center [519, 212] width 552 height 43
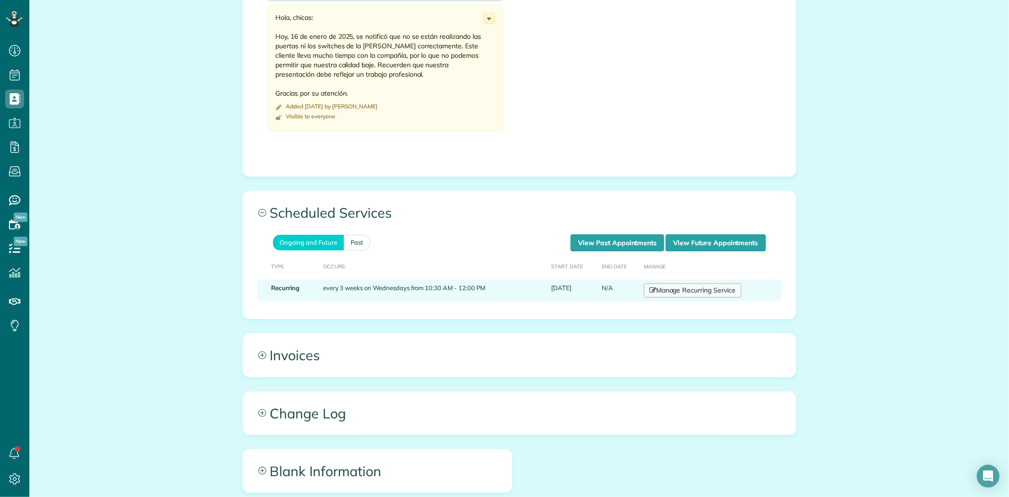
click at [682, 283] on link "Manage Recurring Service" at bounding box center [692, 290] width 97 height 14
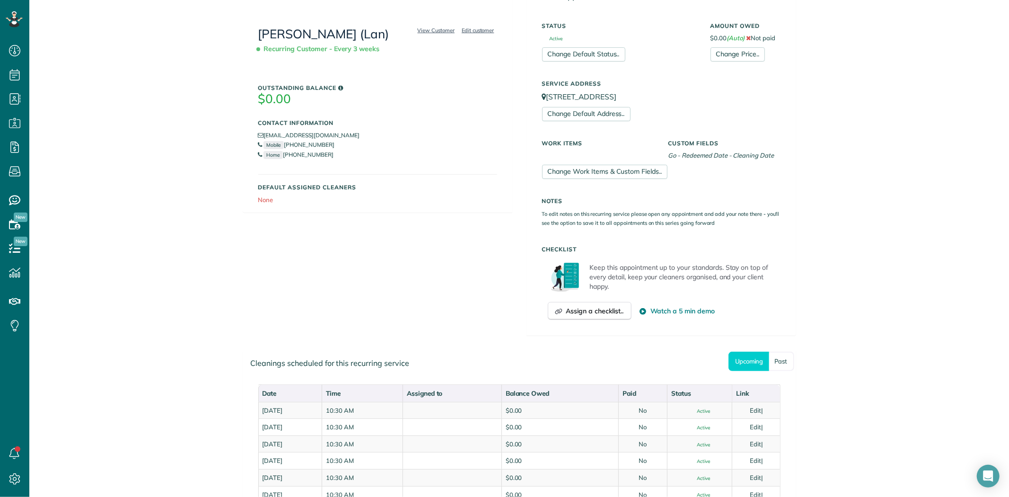
scroll to position [157, 0]
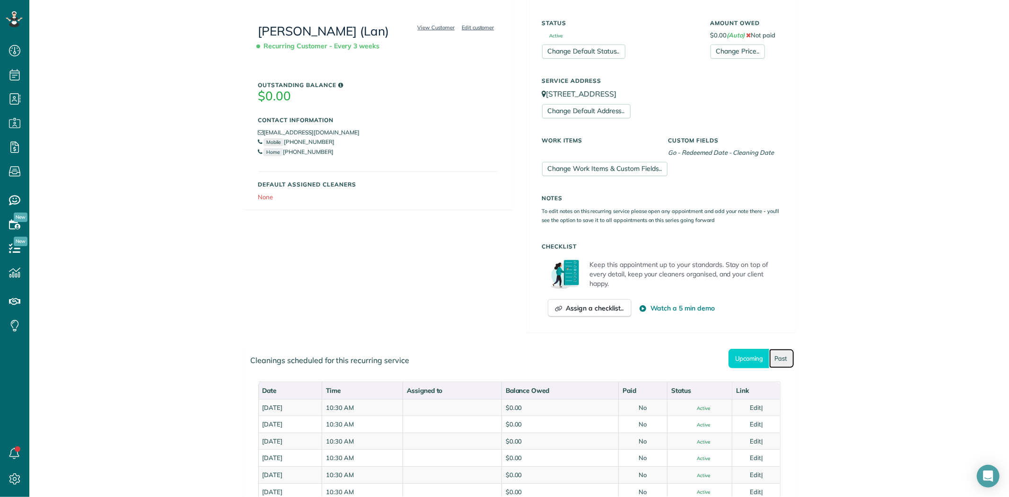
click at [784, 358] on link "Past" at bounding box center [781, 358] width 25 height 19
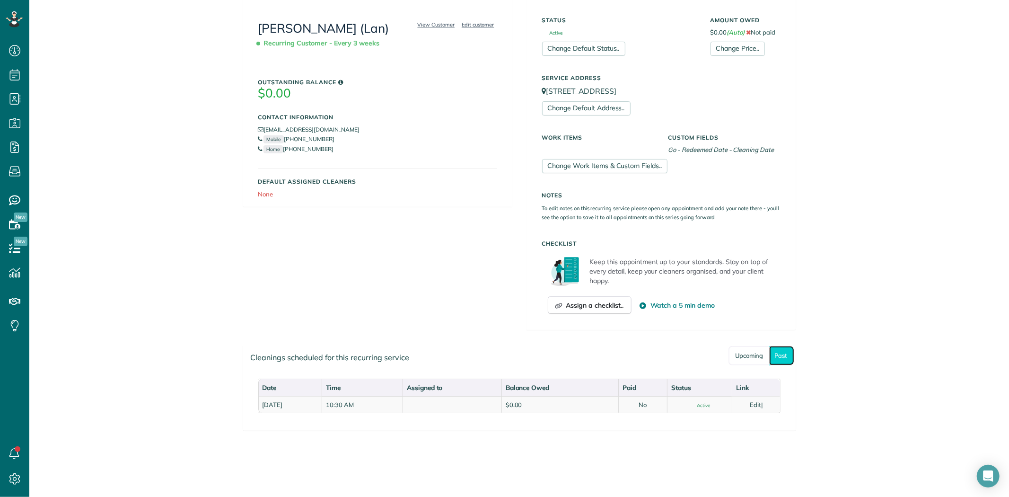
scroll to position [161, 0]
click at [607, 434] on div "Manage Recurring Service Actions Cancel Service.. Adjust service frequency.. Ch…" at bounding box center [519, 178] width 567 height 636
click at [746, 357] on link "Upcoming" at bounding box center [748, 355] width 41 height 19
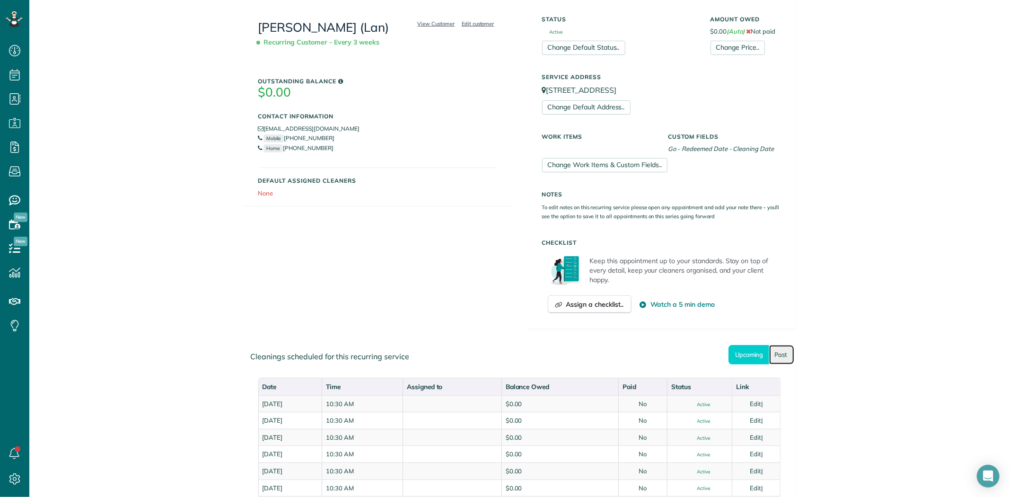
click at [782, 359] on link "Past" at bounding box center [781, 354] width 25 height 19
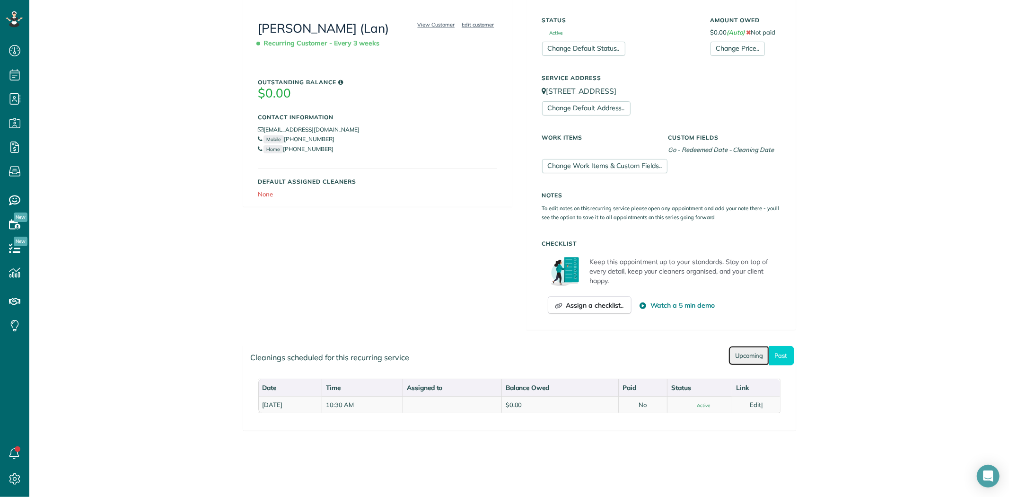
click at [746, 354] on link "Upcoming" at bounding box center [748, 355] width 41 height 19
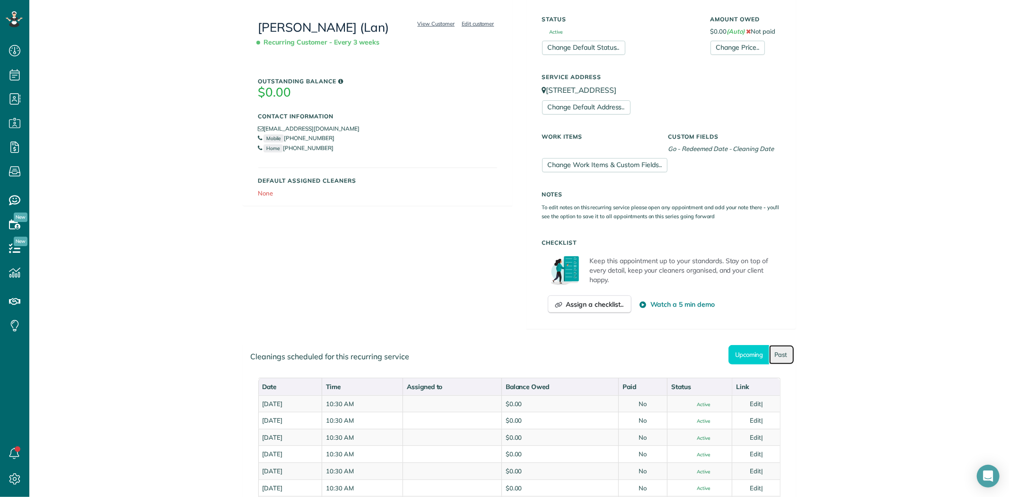
click at [787, 353] on link "Past" at bounding box center [781, 354] width 25 height 19
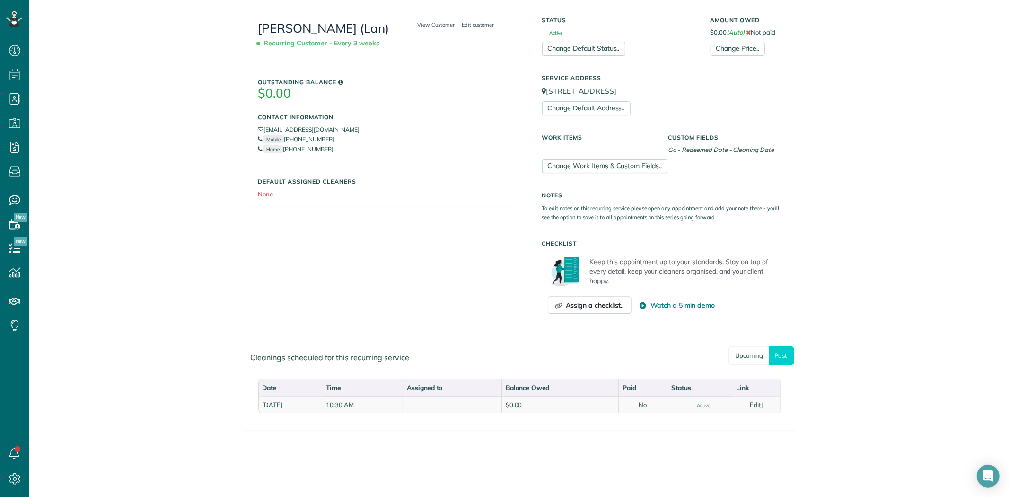
click at [408, 263] on div "Customer Information View Customer Edit customer Lyn Padilla (Lan) Recurring Cu…" at bounding box center [519, 160] width 567 height 366
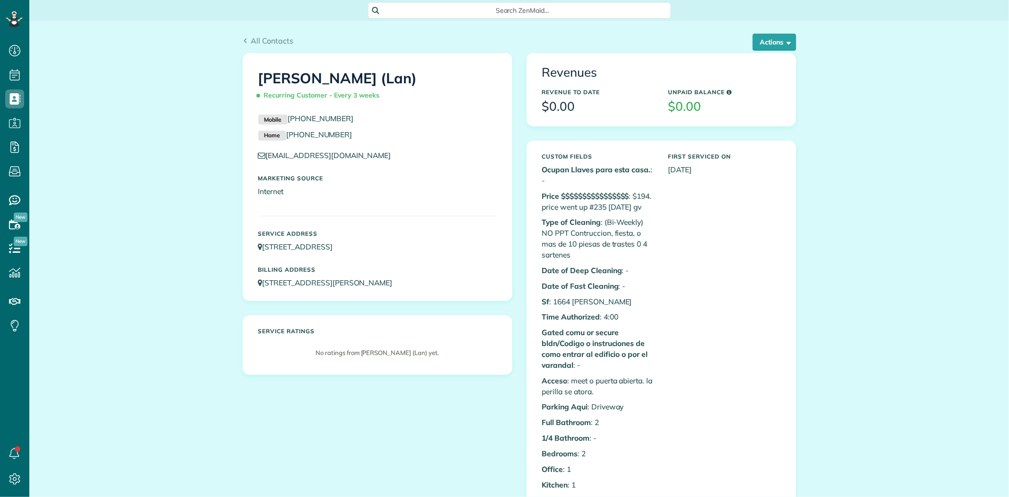
scroll to position [4, 4]
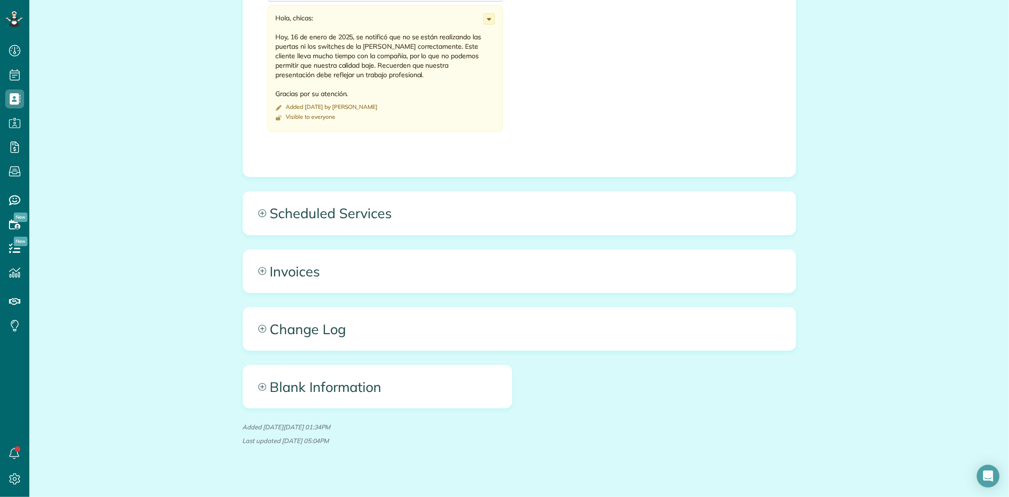
scroll to position [1162, 0]
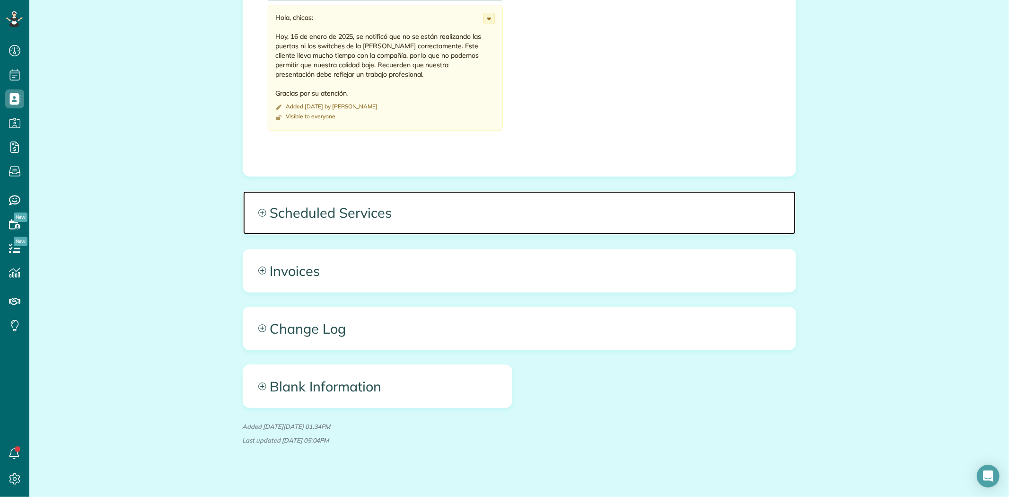
click at [336, 204] on span "Scheduled Services" at bounding box center [519, 212] width 552 height 43
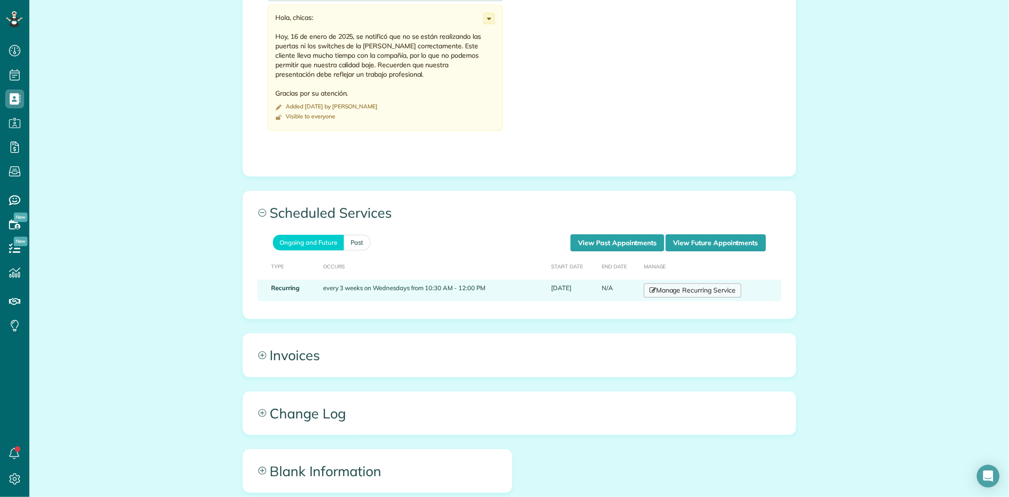
click at [679, 285] on link "Manage Recurring Service" at bounding box center [692, 290] width 97 height 14
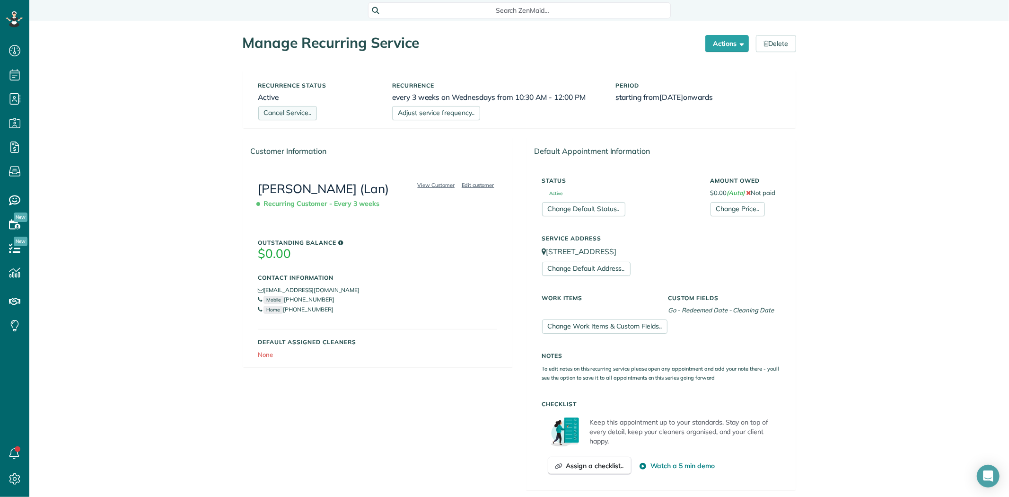
click at [286, 115] on link "Cancel Service.." at bounding box center [287, 113] width 59 height 14
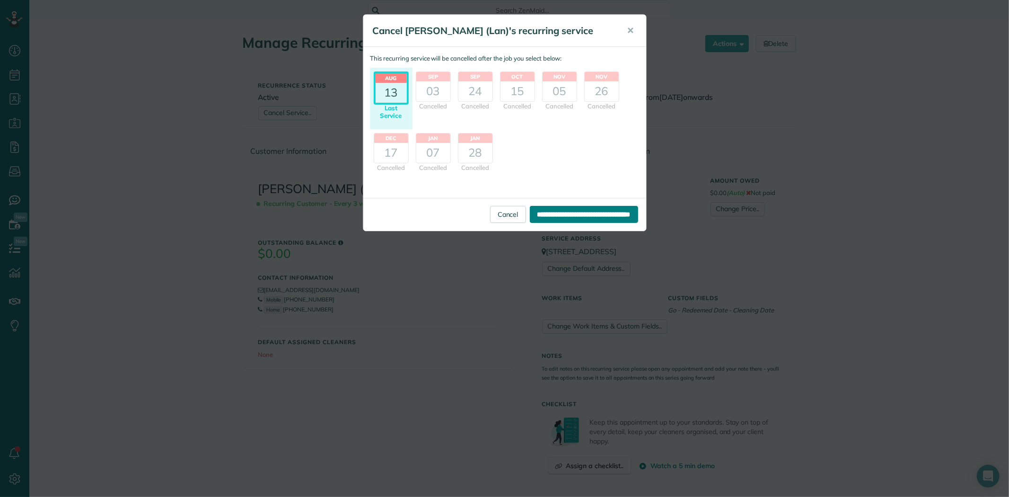
click at [557, 214] on input "**********" at bounding box center [584, 214] width 108 height 17
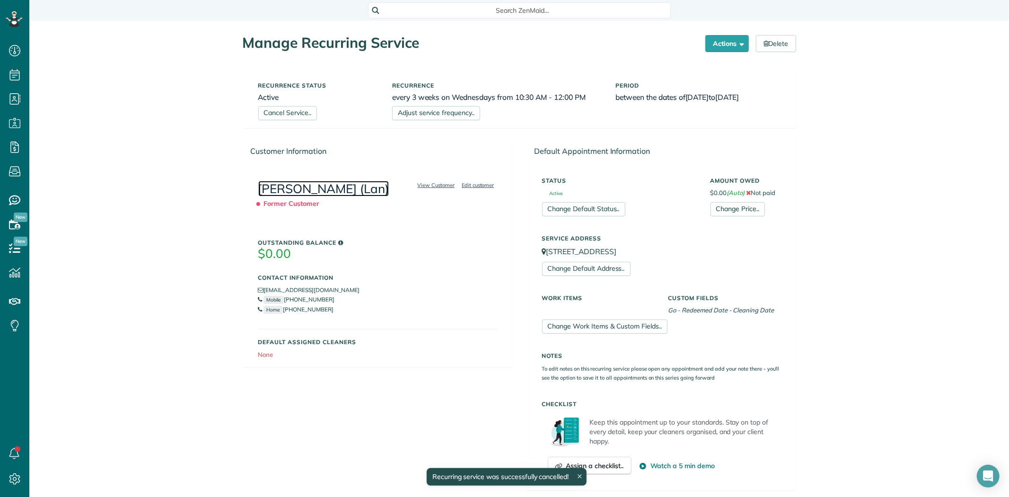
click at [320, 193] on link "[PERSON_NAME] (Lan)" at bounding box center [323, 189] width 131 height 16
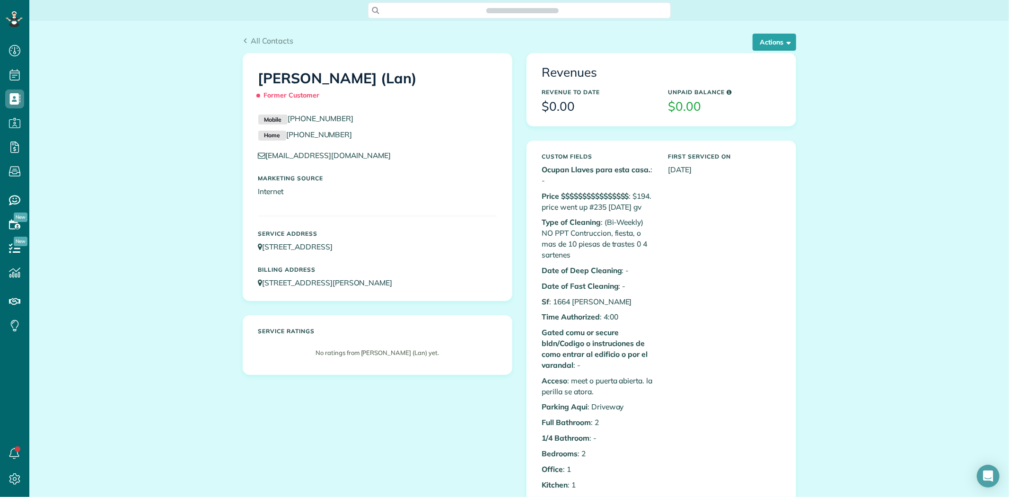
scroll to position [4, 4]
drag, startPoint x: 395, startPoint y: 70, endPoint x: 256, endPoint y: 81, distance: 139.5
click at [258, 81] on h1 "[PERSON_NAME] (Lan) Former Customer" at bounding box center [377, 86] width 238 height 33
copy h1 "[PERSON_NAME] (Lan)"
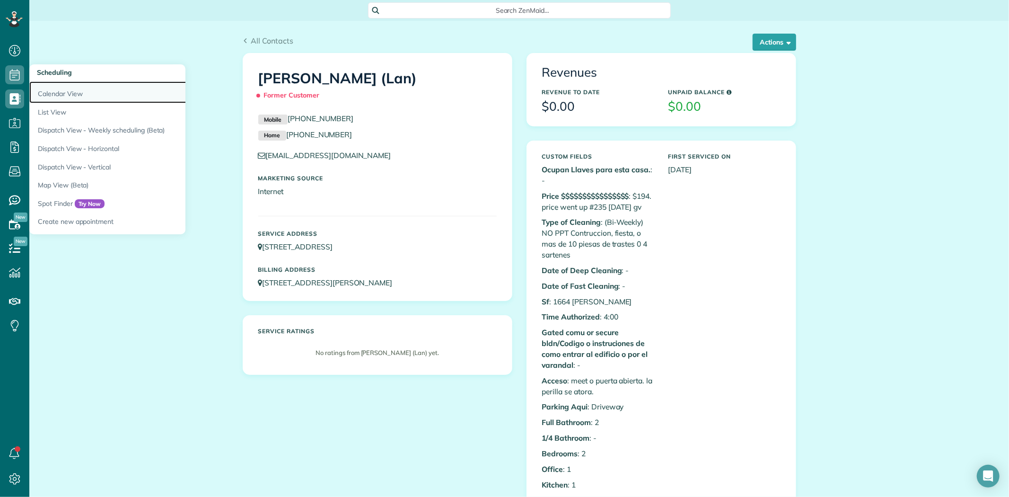
click at [65, 88] on link "Calendar View" at bounding box center [147, 92] width 236 height 22
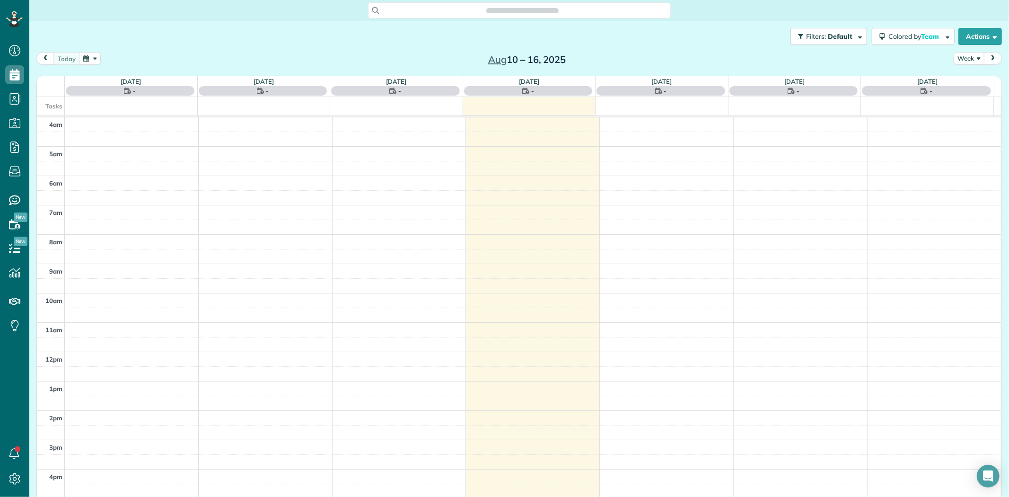
scroll to position [79, 0]
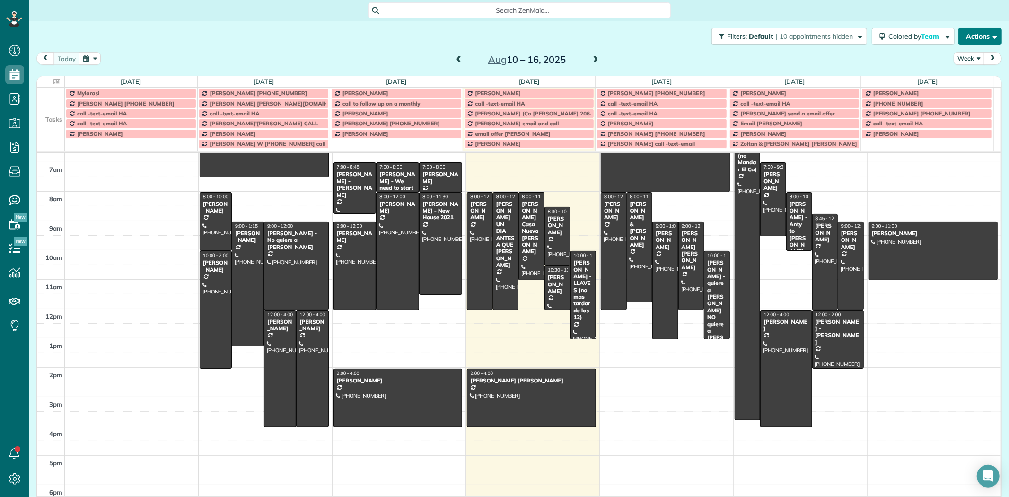
click at [980, 34] on button "Actions" at bounding box center [980, 36] width 44 height 17
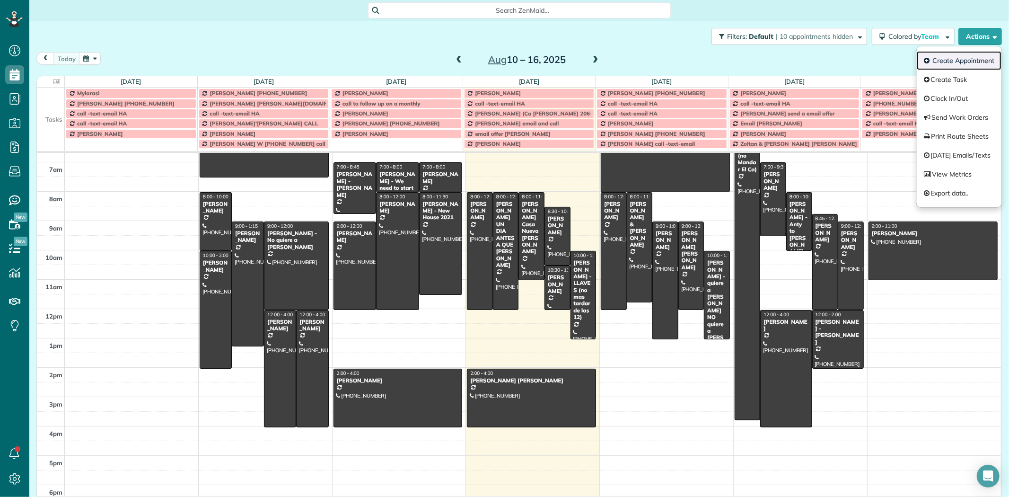
click at [956, 56] on link "Create Appointment" at bounding box center [958, 60] width 85 height 19
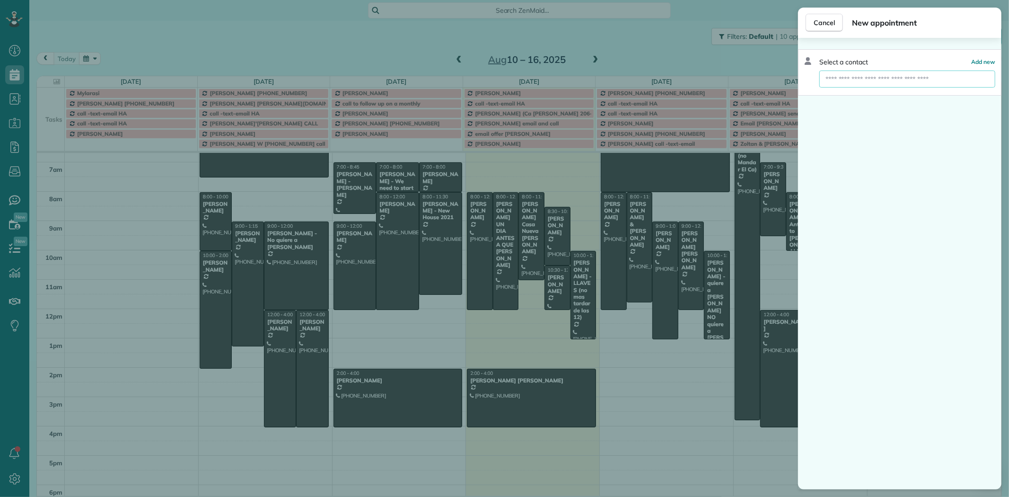
click at [845, 79] on input "text" at bounding box center [907, 78] width 176 height 17
paste input "**********"
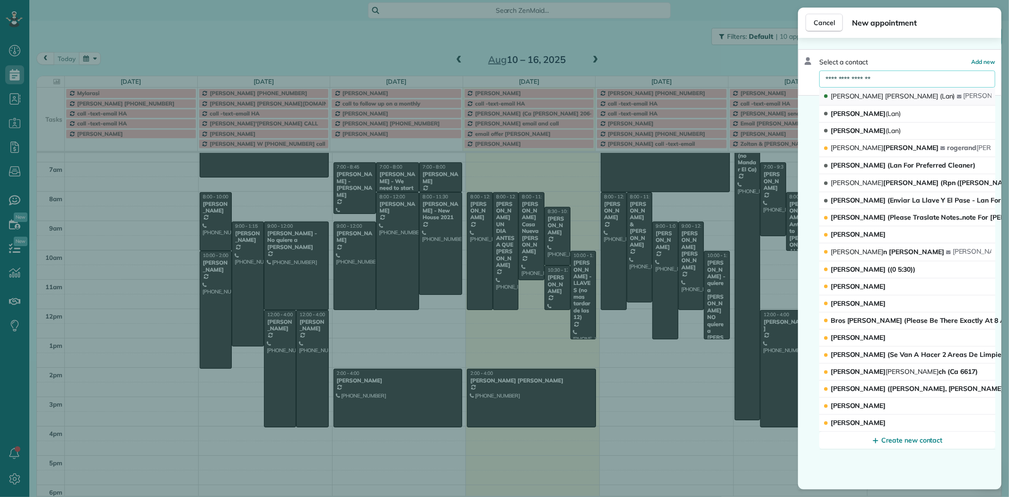
type input "**********"
click at [940, 93] on span "Padilla" at bounding box center [947, 96] width 15 height 9
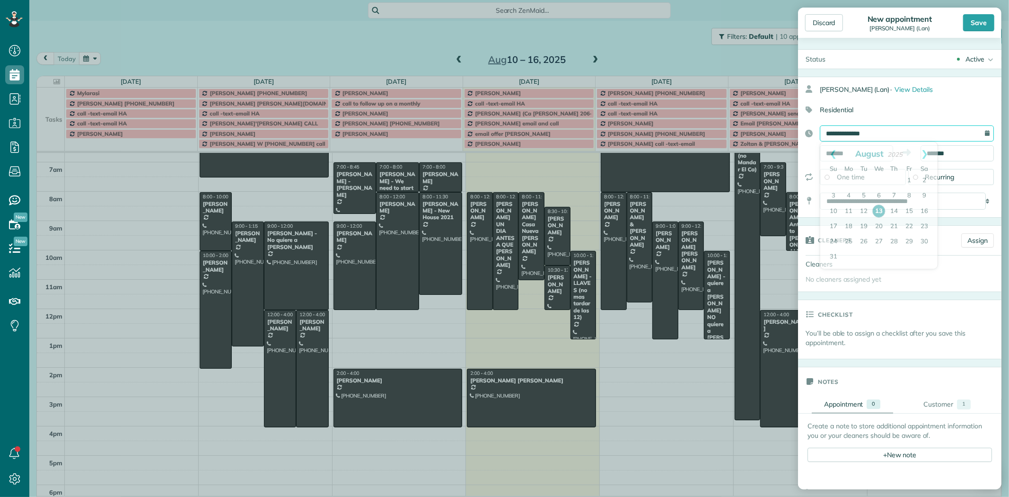
click at [842, 130] on input "**********" at bounding box center [907, 133] width 174 height 16
click at [892, 206] on link "14" at bounding box center [893, 211] width 15 height 15
type input "**********"
click at [840, 149] on input "*******" at bounding box center [856, 153] width 73 height 16
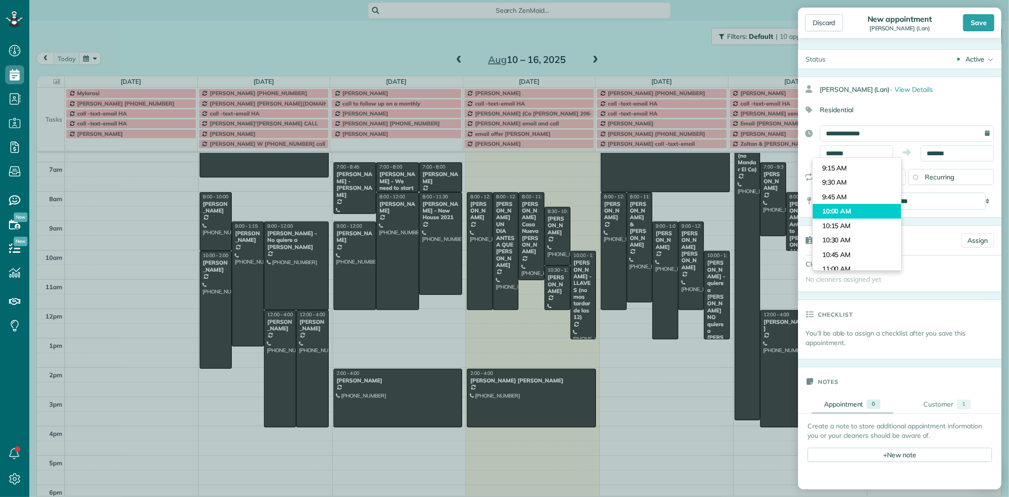
type input "********"
click at [846, 213] on body "Dashboard Scheduling Calendar View List View Dispatch View - Weekly scheduling …" at bounding box center [504, 248] width 1009 height 497
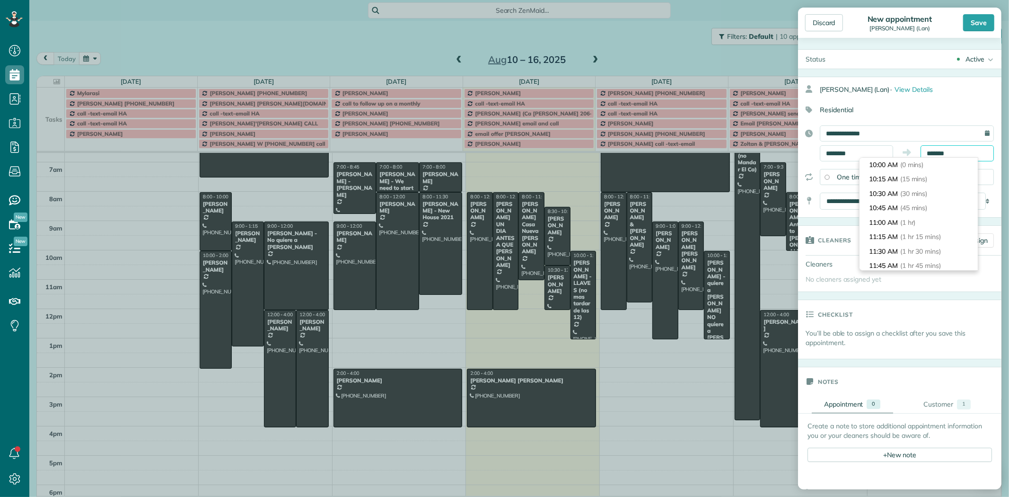
click at [932, 155] on input "*******" at bounding box center [956, 153] width 73 height 16
type input "********"
click at [896, 209] on li "12:00 PM (2 hrs)" at bounding box center [918, 211] width 118 height 15
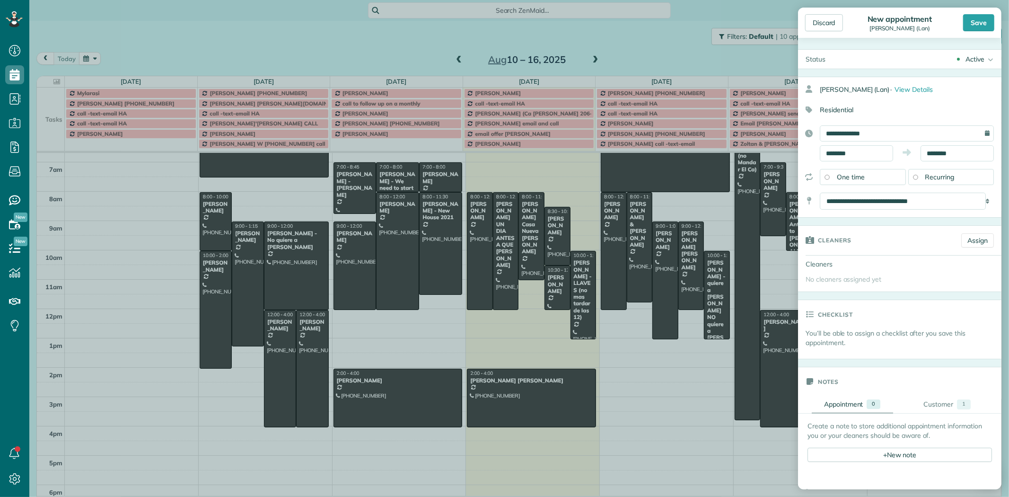
click at [920, 179] on div "Recurring" at bounding box center [951, 177] width 86 height 16
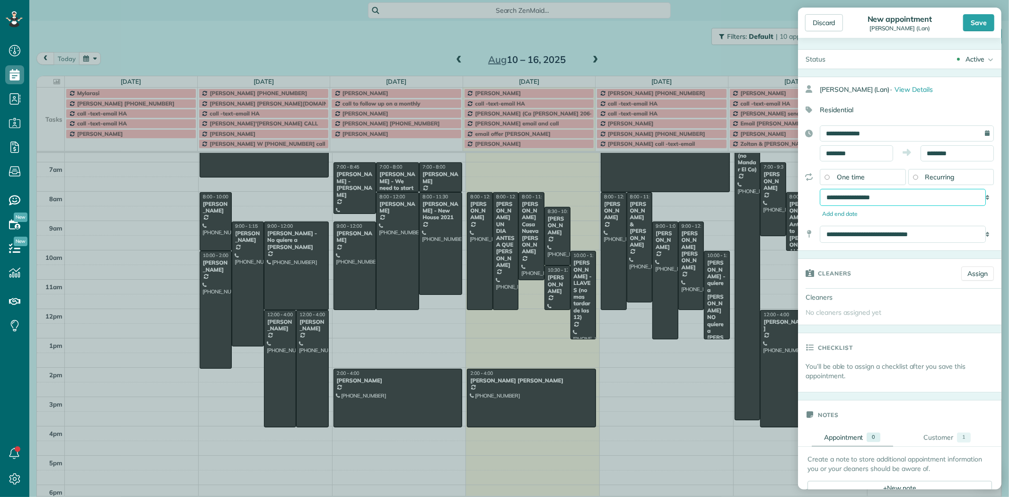
click at [885, 199] on select "**********" at bounding box center [903, 197] width 166 height 17
select select "**********"
click at [820, 189] on select "**********" at bounding box center [903, 197] width 166 height 17
click at [979, 21] on div "Save" at bounding box center [978, 22] width 31 height 17
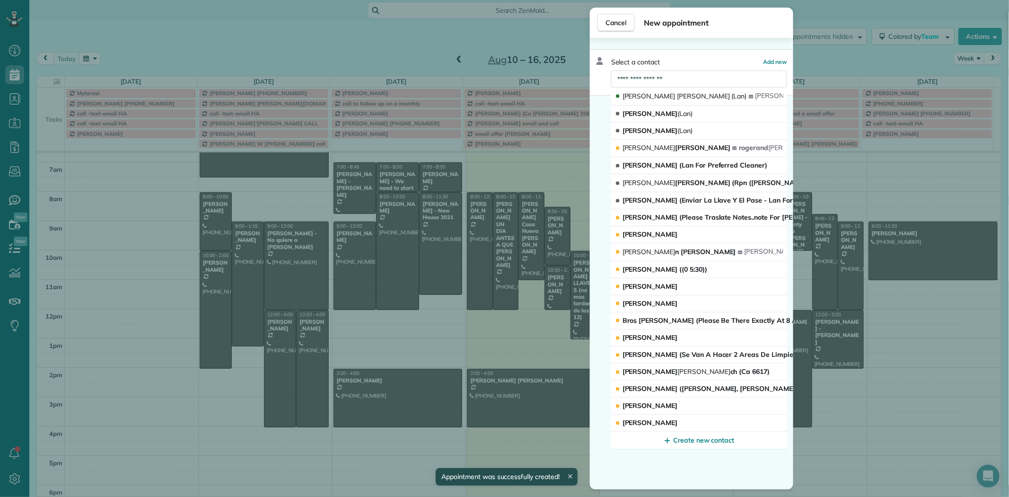
scroll to position [69, 0]
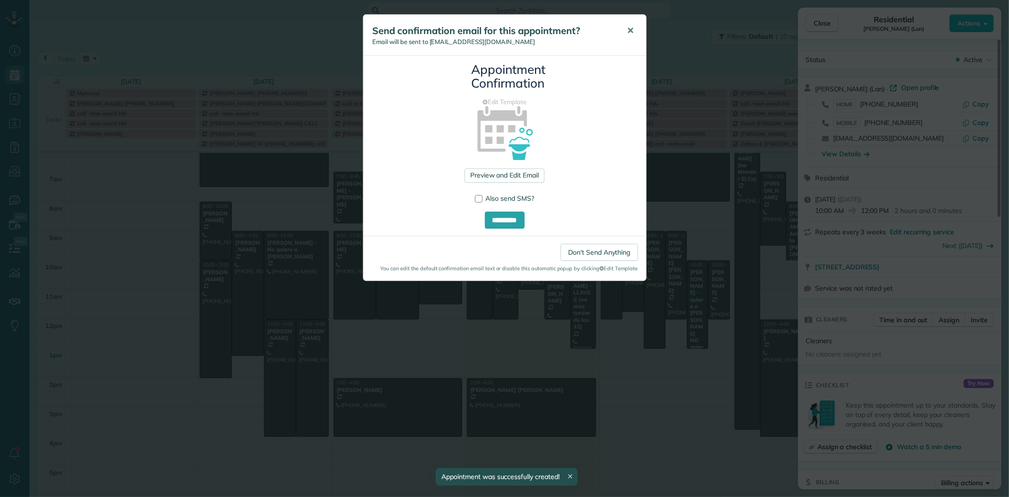
click at [632, 31] on span "✕" at bounding box center [630, 30] width 7 height 11
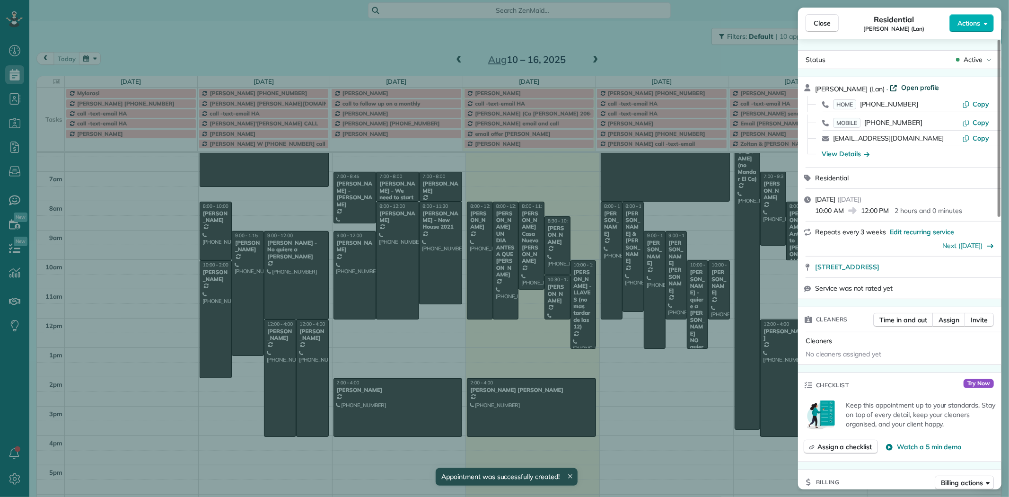
click at [903, 88] on span "Open profile" at bounding box center [920, 87] width 38 height 9
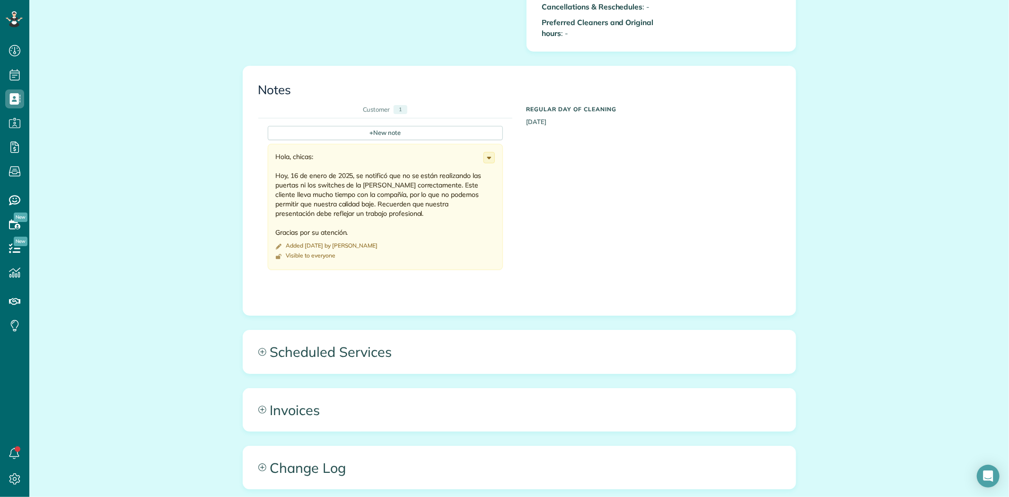
scroll to position [1156, 0]
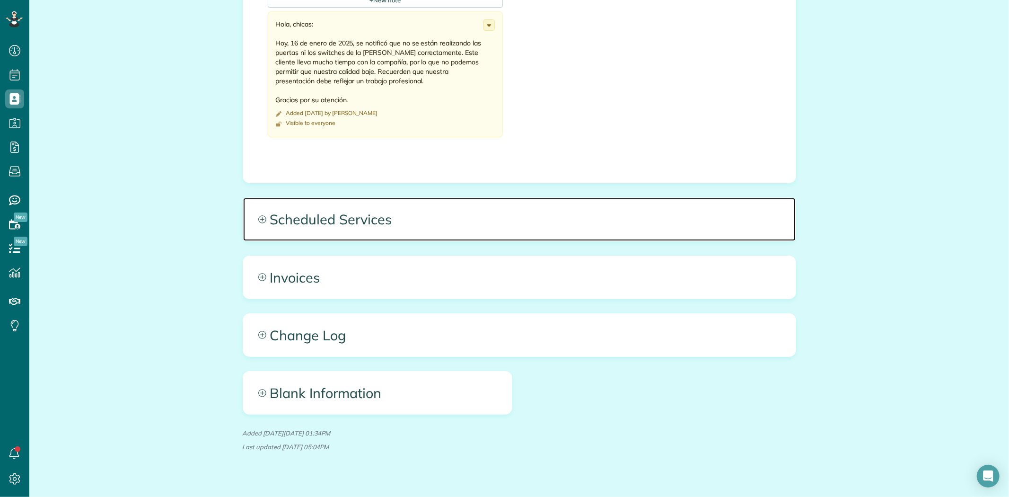
click at [358, 213] on span "Scheduled Services" at bounding box center [519, 219] width 552 height 43
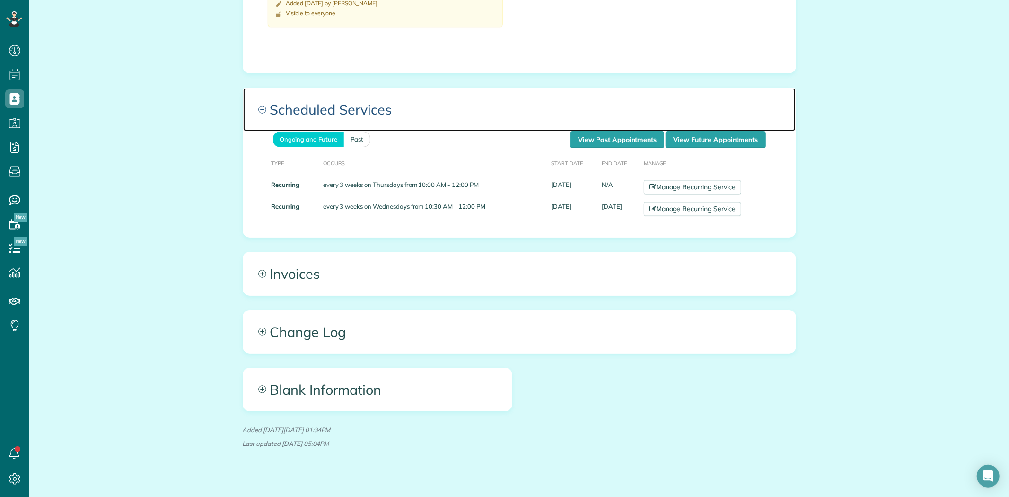
scroll to position [1269, 0]
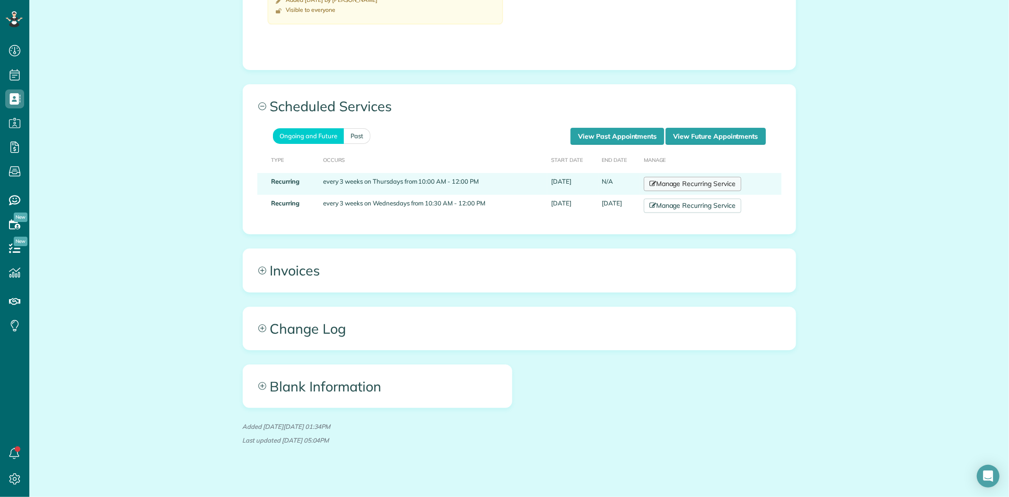
click at [683, 177] on link "Manage Recurring Service" at bounding box center [692, 184] width 97 height 14
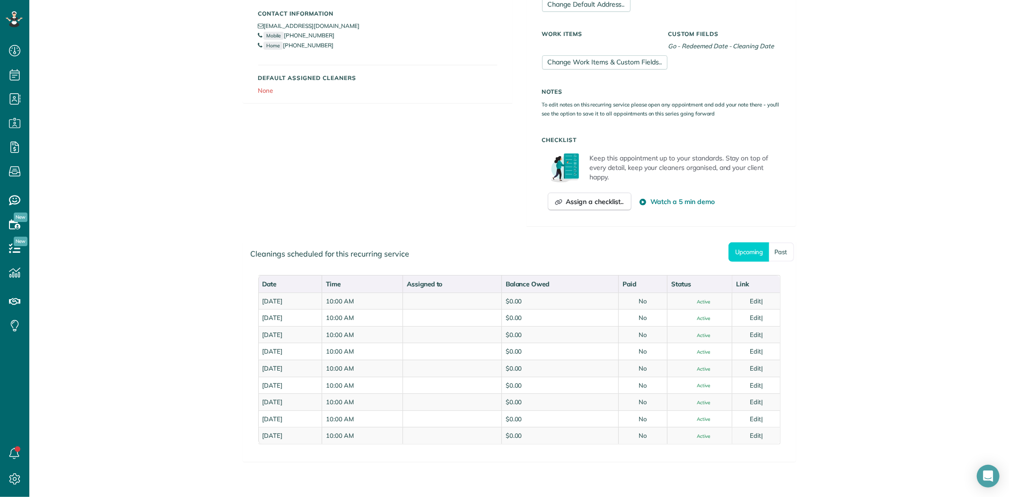
scroll to position [296, 0]
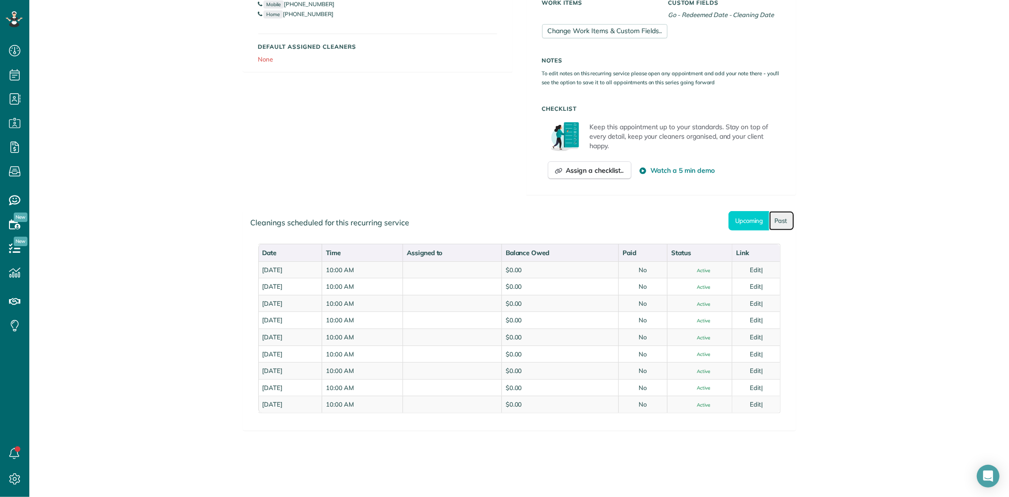
click at [789, 216] on link "Past" at bounding box center [781, 220] width 25 height 19
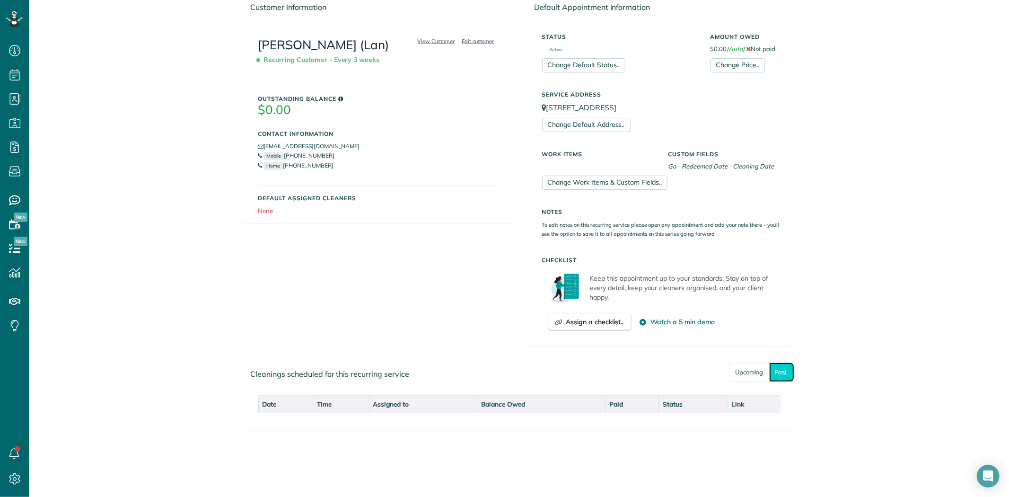
scroll to position [144, 0]
click at [750, 376] on link "Upcoming" at bounding box center [748, 371] width 41 height 19
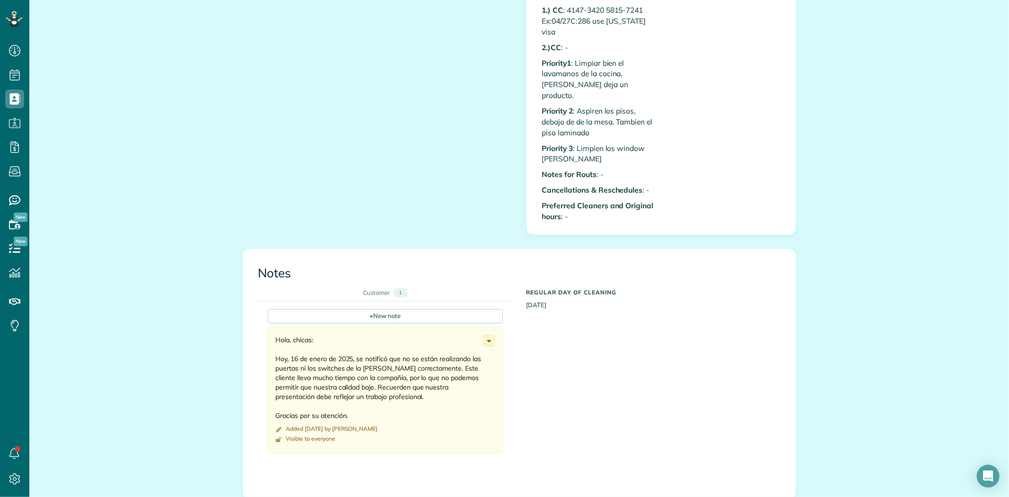
scroll to position [1103, 0]
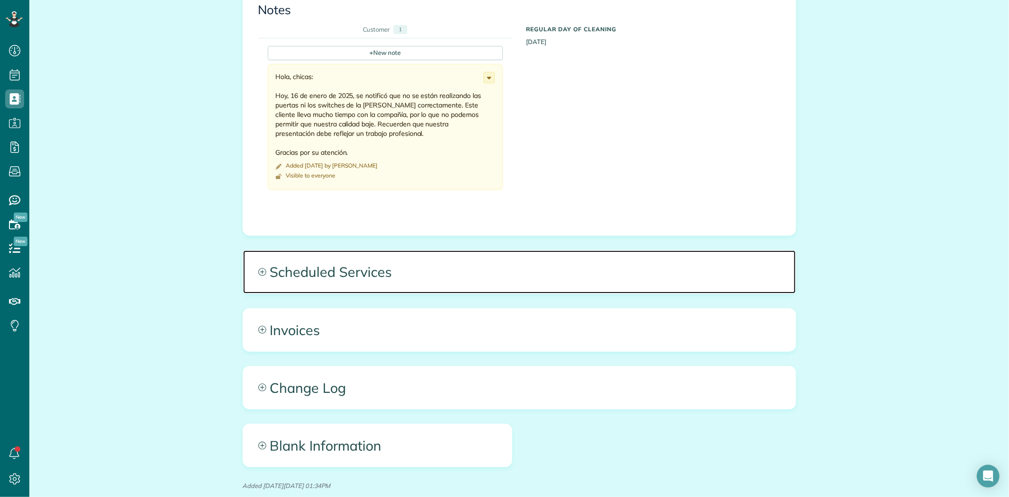
click at [344, 256] on span "Scheduled Services" at bounding box center [519, 271] width 552 height 43
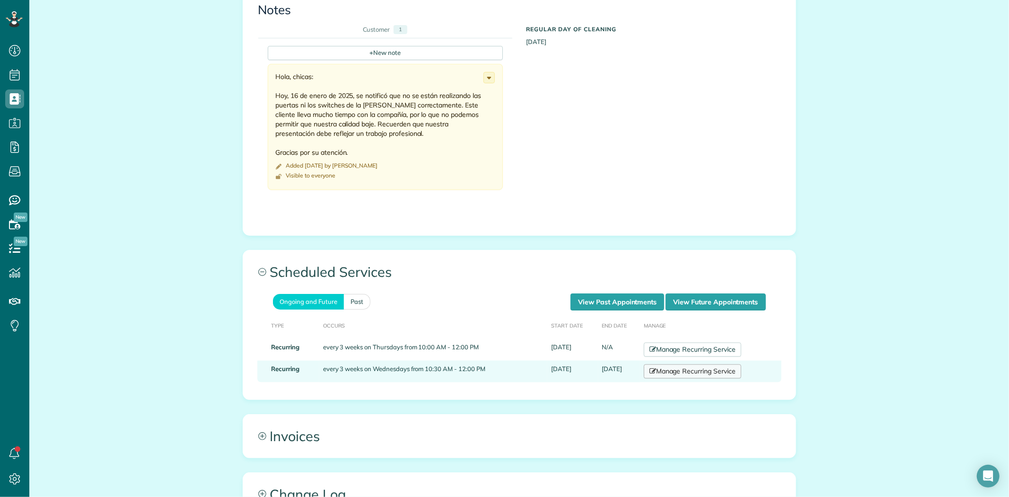
click at [664, 364] on link "Manage Recurring Service" at bounding box center [692, 371] width 97 height 14
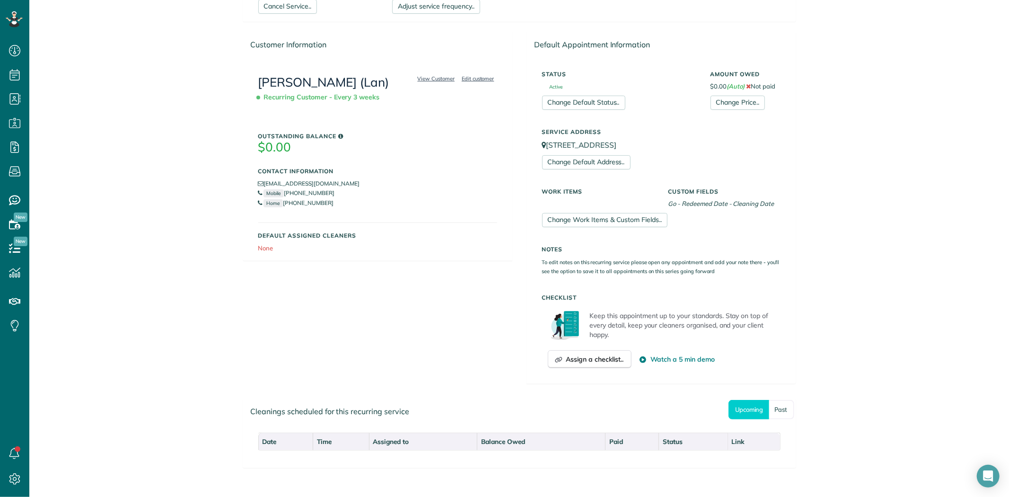
scroll to position [144, 0]
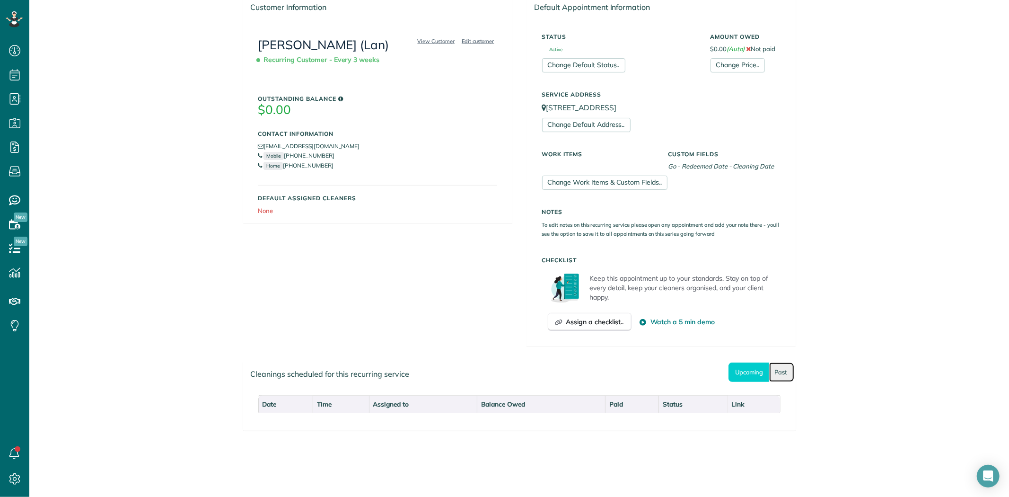
click at [779, 370] on link "Past" at bounding box center [781, 371] width 25 height 19
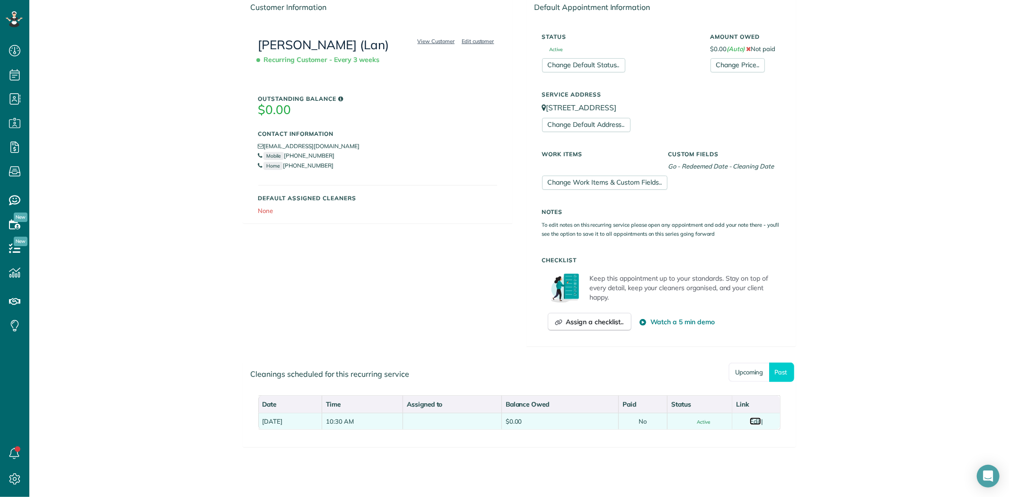
click at [757, 419] on link "Edit" at bounding box center [755, 421] width 11 height 8
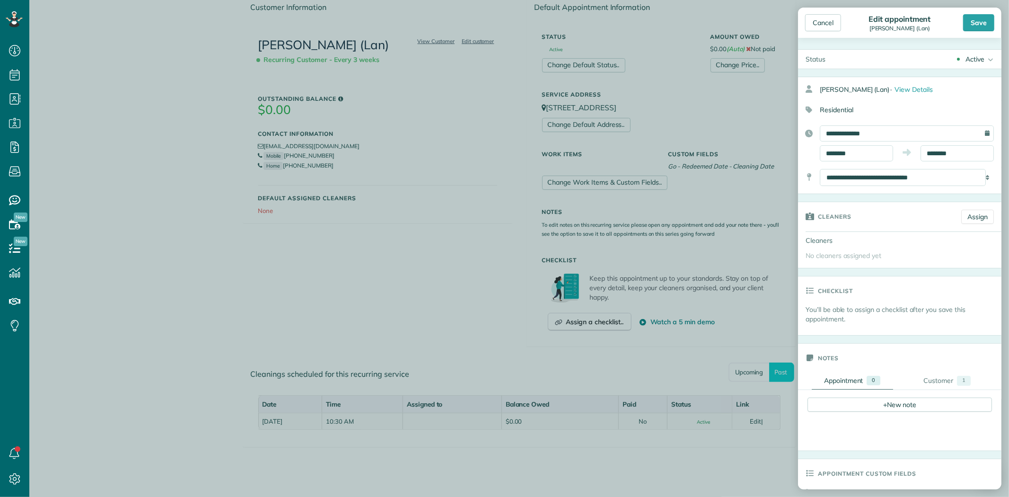
click at [973, 61] on div "Active" at bounding box center [974, 58] width 19 height 9
click at [965, 107] on div "Cancelled" at bounding box center [976, 106] width 30 height 7
click at [976, 22] on div "Save" at bounding box center [978, 22] width 31 height 17
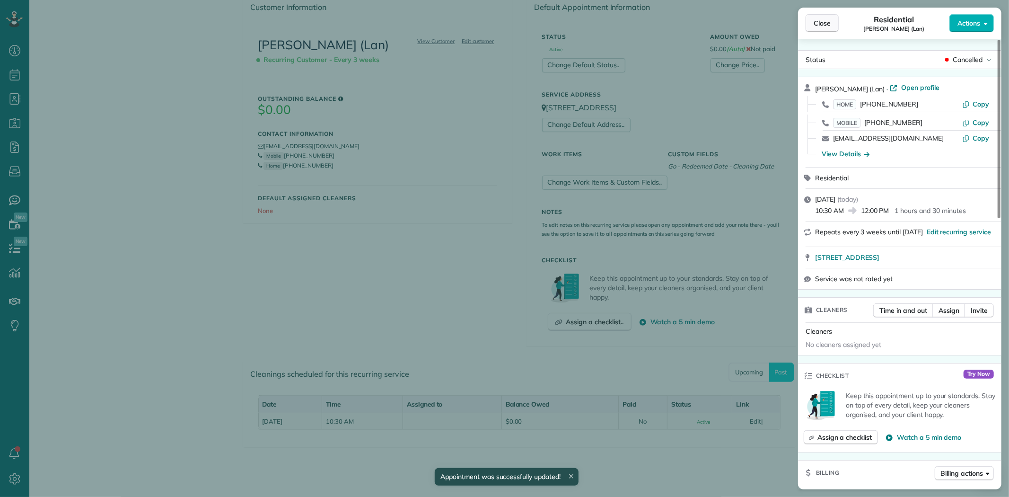
click at [820, 19] on span "Close" at bounding box center [821, 22] width 17 height 9
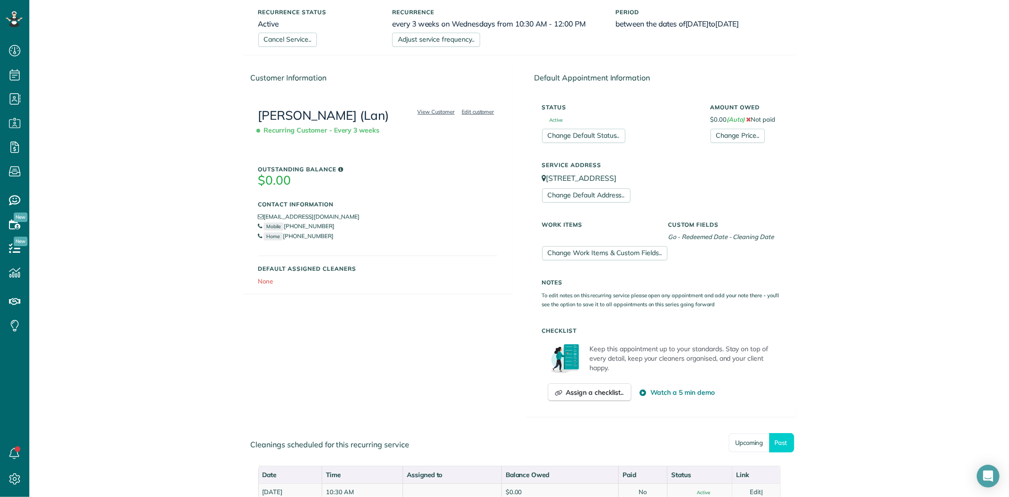
scroll to position [161, 0]
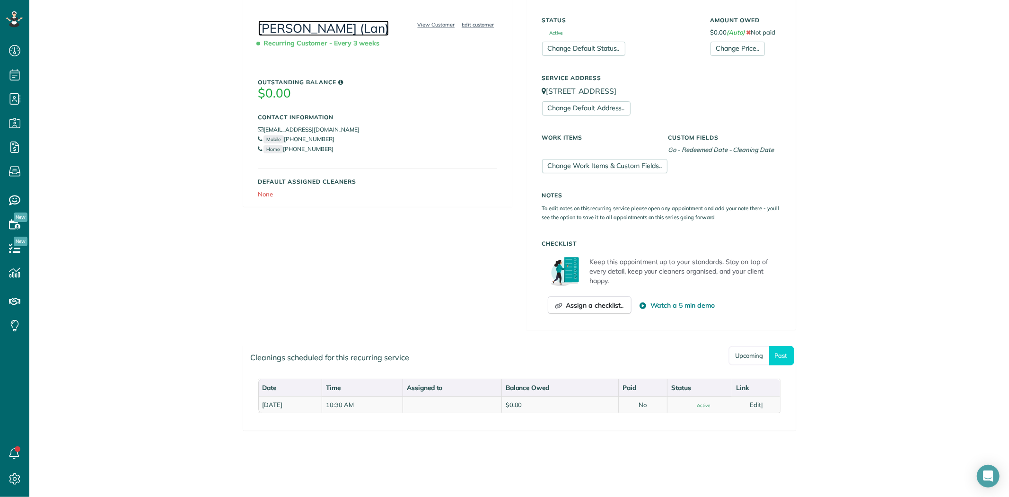
click at [309, 25] on link "[PERSON_NAME] (Lan)" at bounding box center [323, 28] width 131 height 16
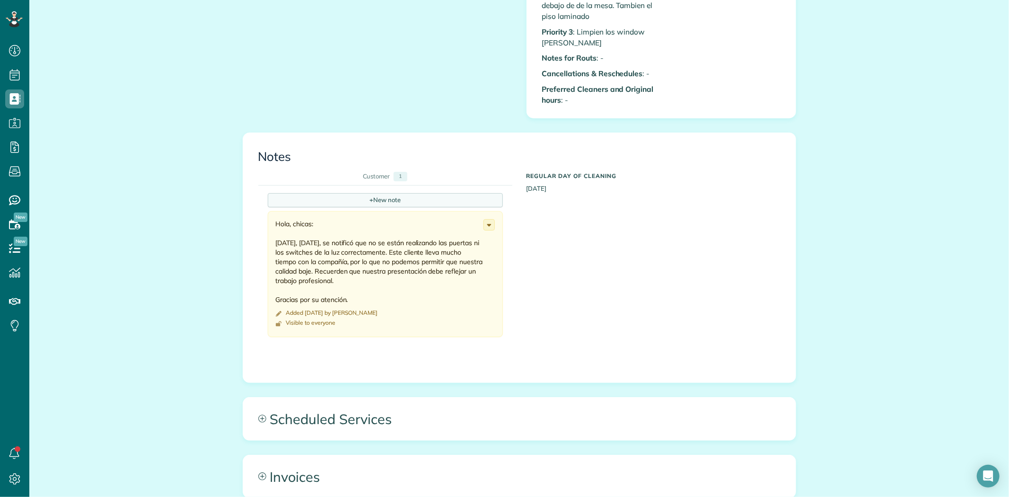
scroll to position [1156, 0]
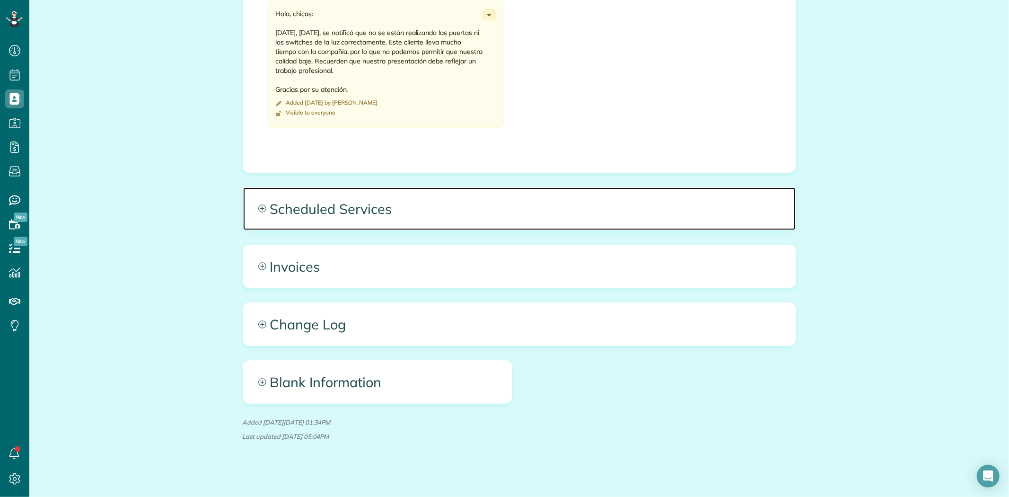
click at [332, 214] on span "Scheduled Services" at bounding box center [519, 208] width 552 height 43
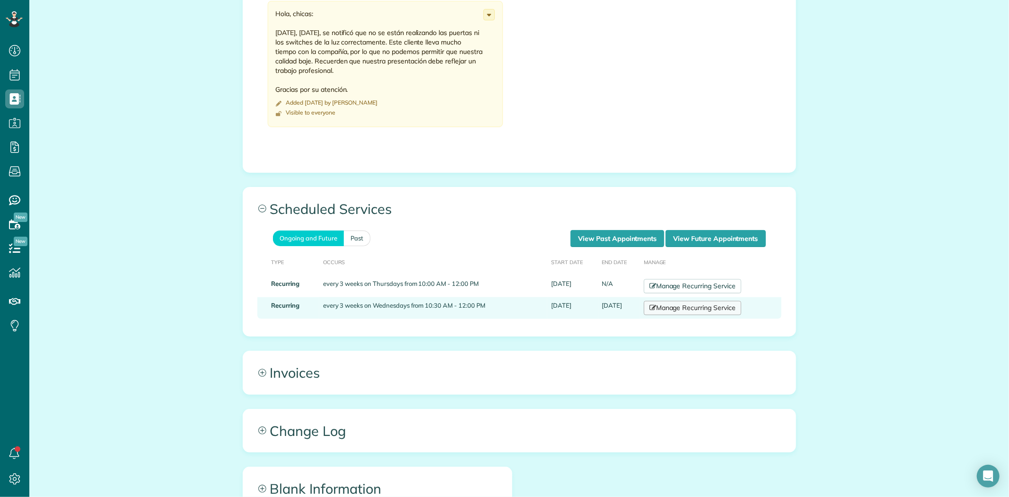
click at [690, 311] on link "Manage Recurring Service" at bounding box center [692, 308] width 97 height 14
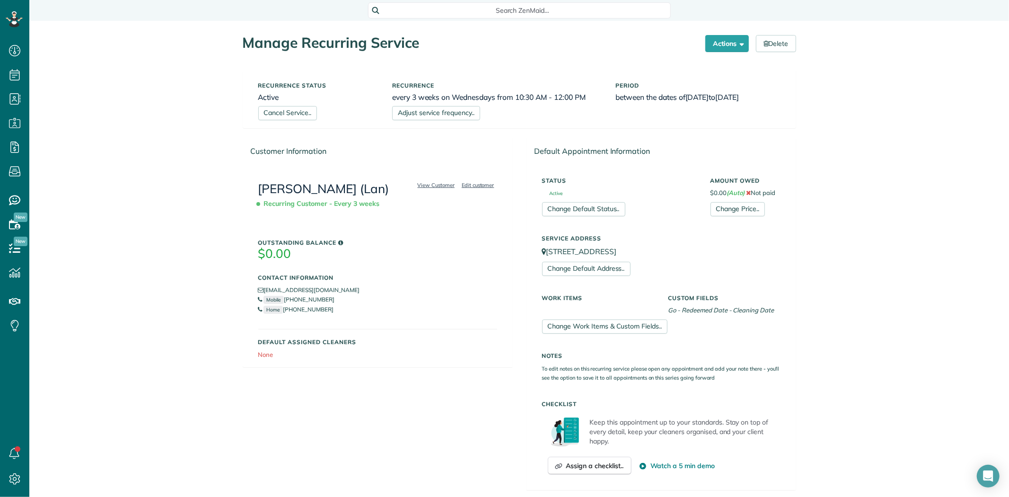
scroll to position [144, 0]
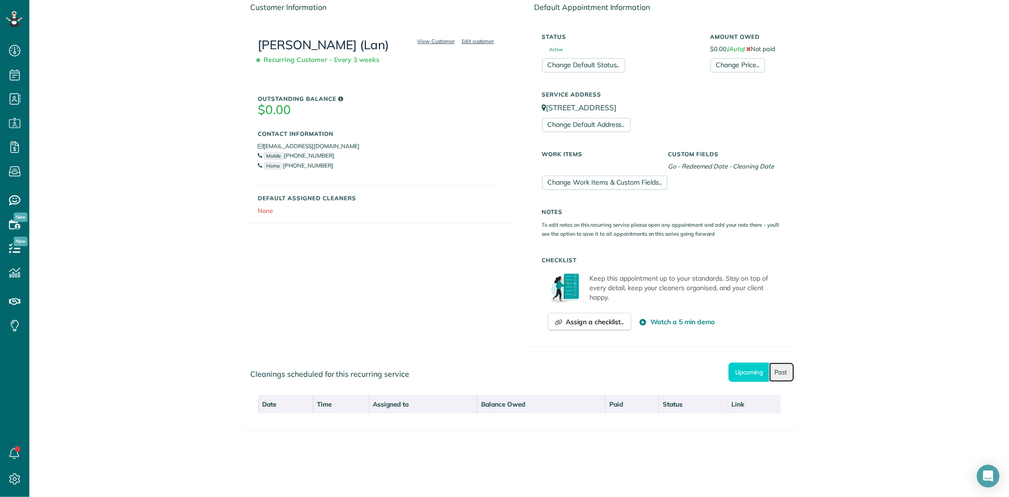
click at [782, 371] on link "Past" at bounding box center [781, 371] width 25 height 19
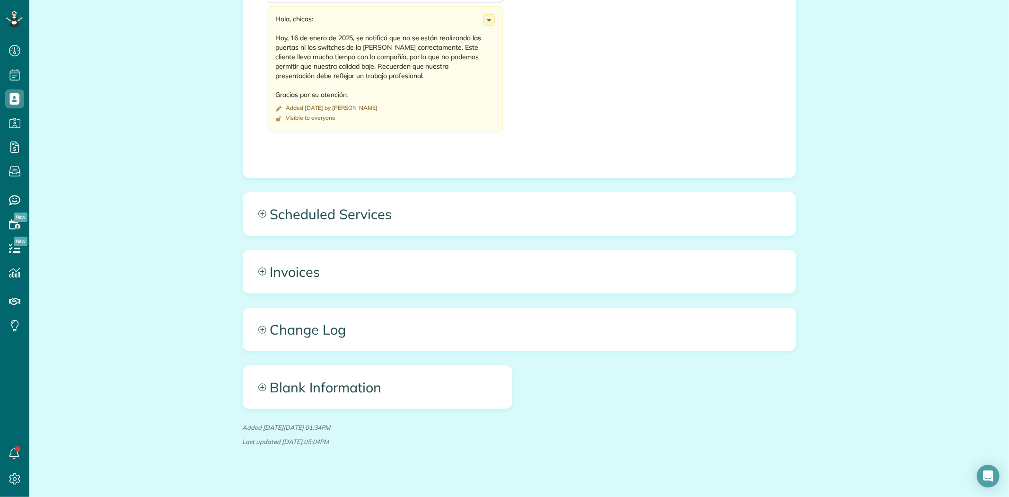
scroll to position [1156, 0]
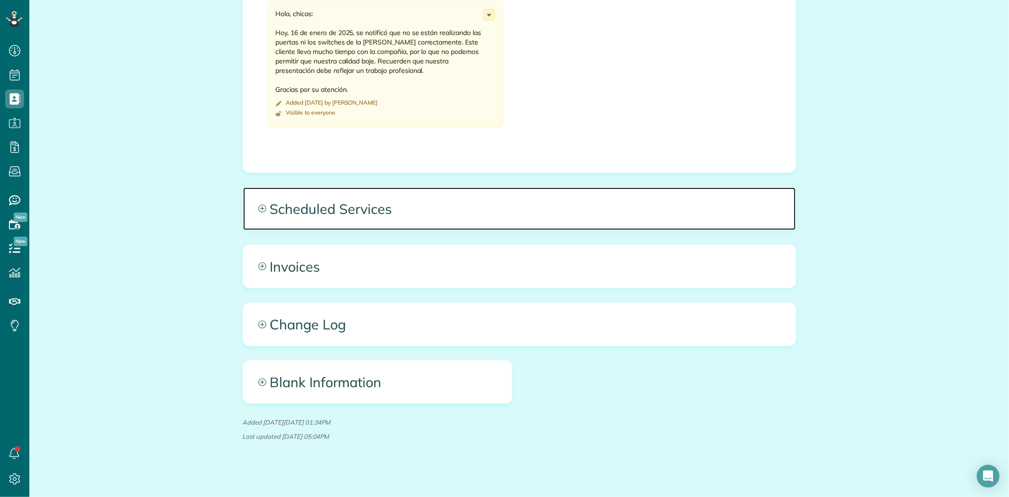
click at [327, 211] on span "Scheduled Services" at bounding box center [519, 208] width 552 height 43
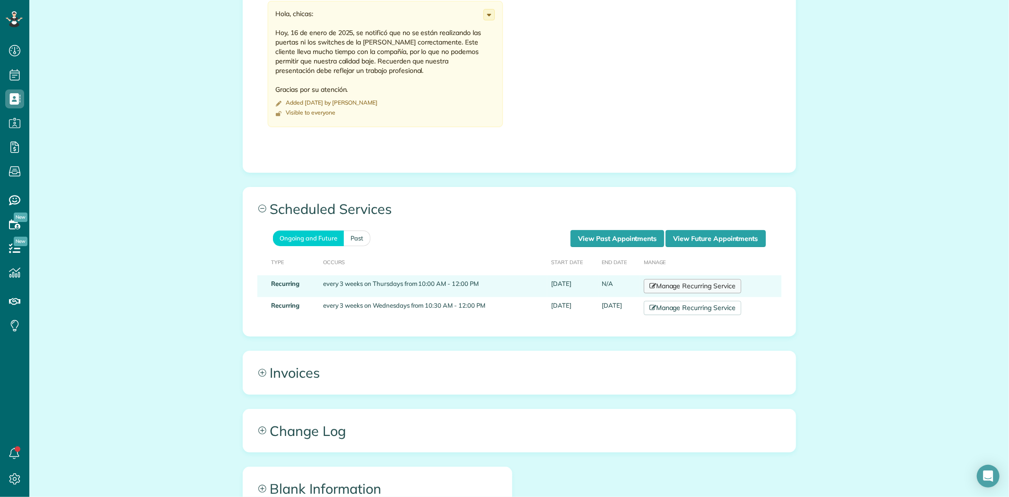
click at [687, 290] on link "Manage Recurring Service" at bounding box center [692, 286] width 97 height 14
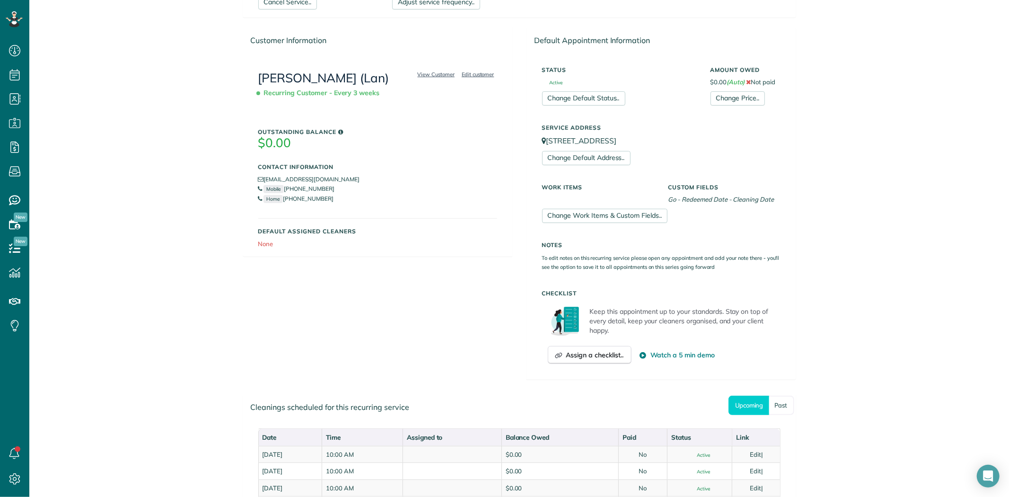
scroll to position [105, 0]
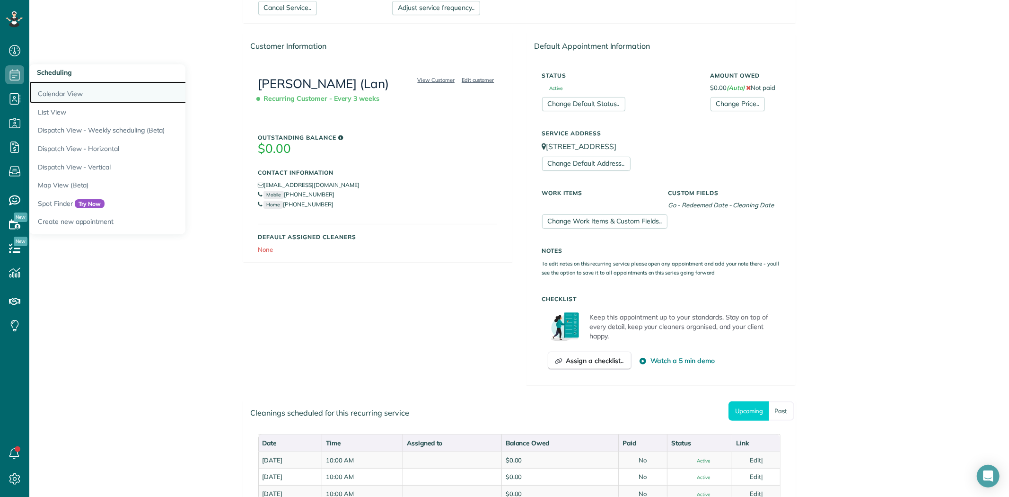
click at [73, 93] on link "Calendar View" at bounding box center [147, 92] width 236 height 22
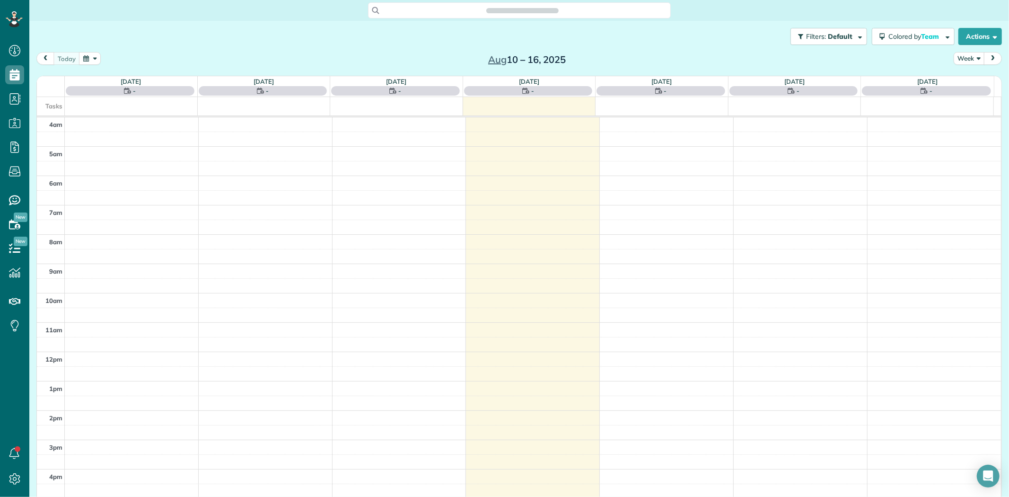
scroll to position [79, 0]
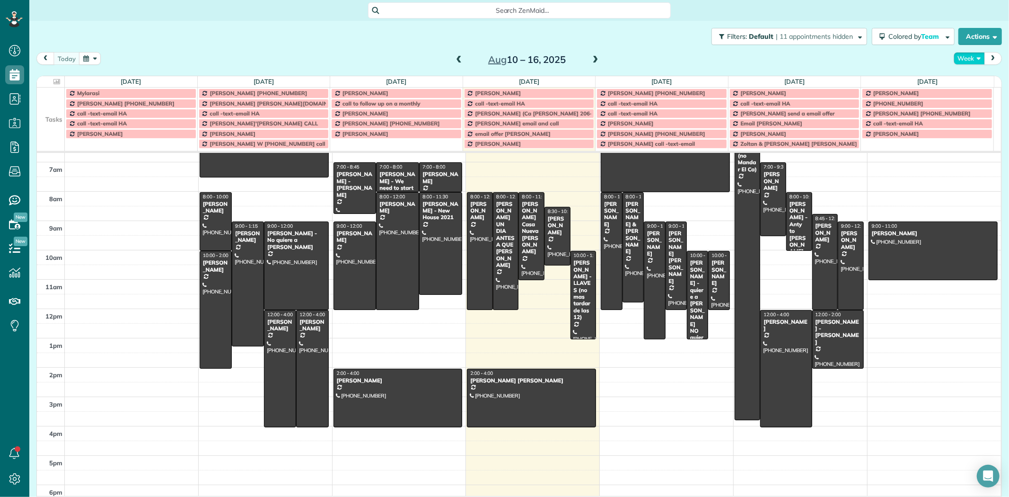
click at [963, 59] on button "Week" at bounding box center [968, 58] width 31 height 13
click at [813, 59] on div "[DATE] Week Day Week Month [DATE] – [DATE]" at bounding box center [518, 60] width 965 height 17
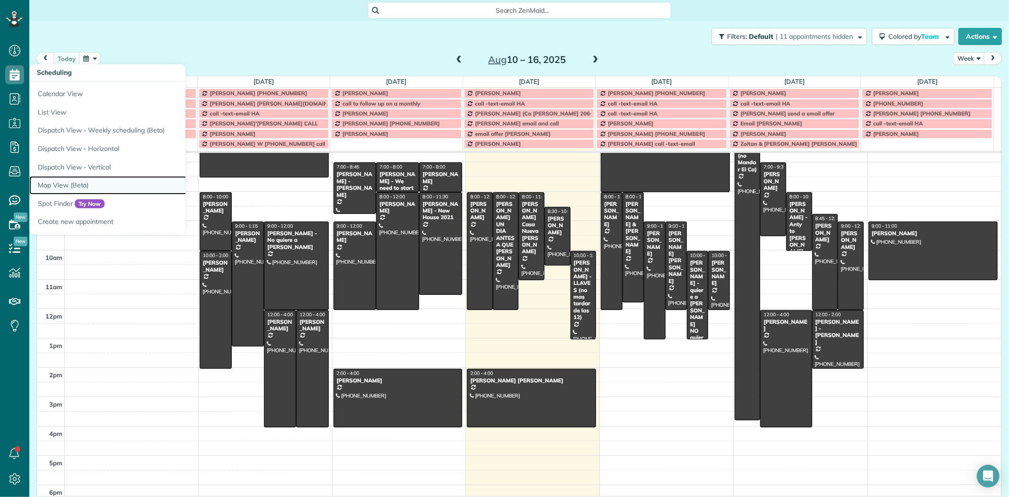
click at [60, 187] on link "Map View (Beta)" at bounding box center [147, 185] width 236 height 18
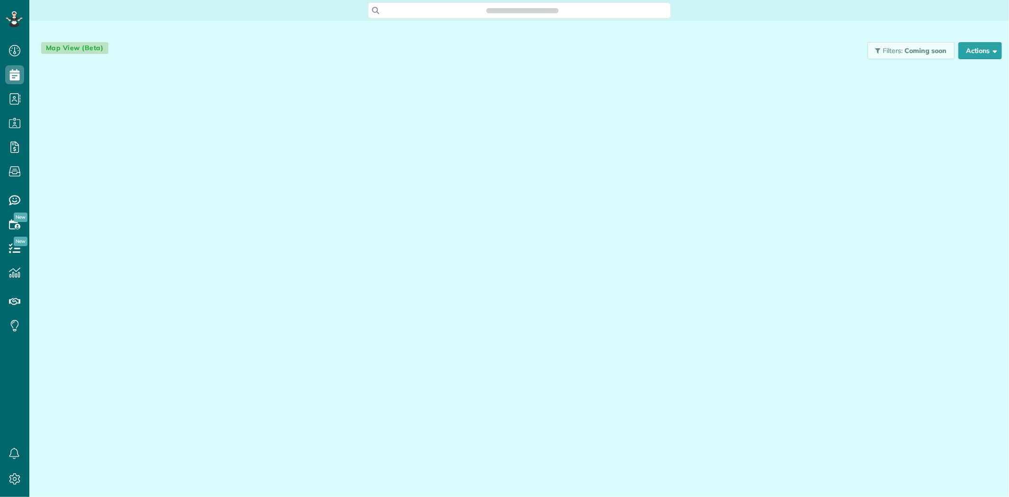
scroll to position [4, 4]
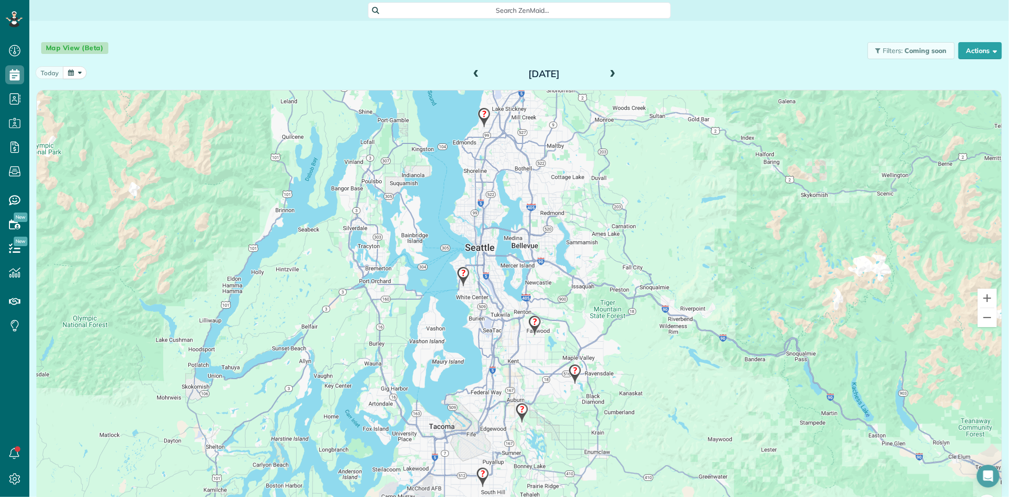
click at [611, 78] on span at bounding box center [612, 74] width 10 height 9
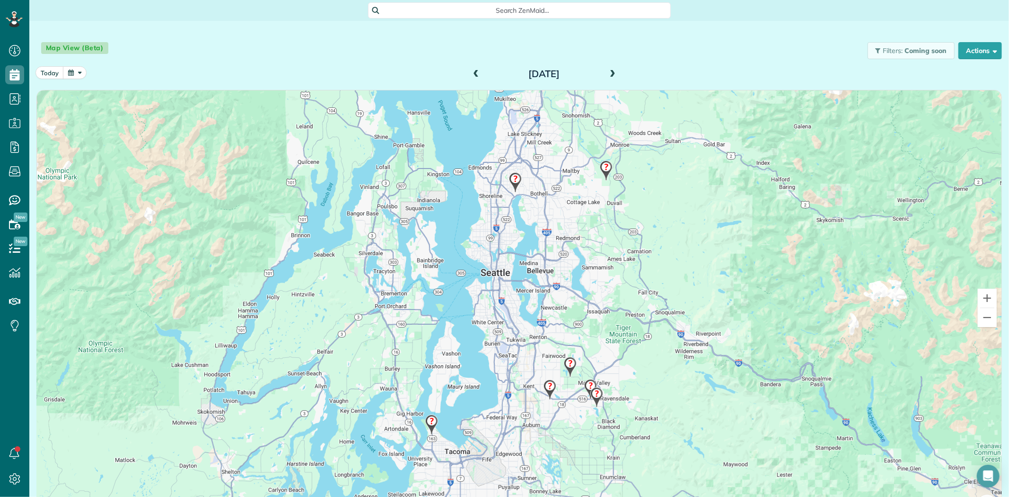
click at [427, 421] on img at bounding box center [431, 424] width 20 height 28
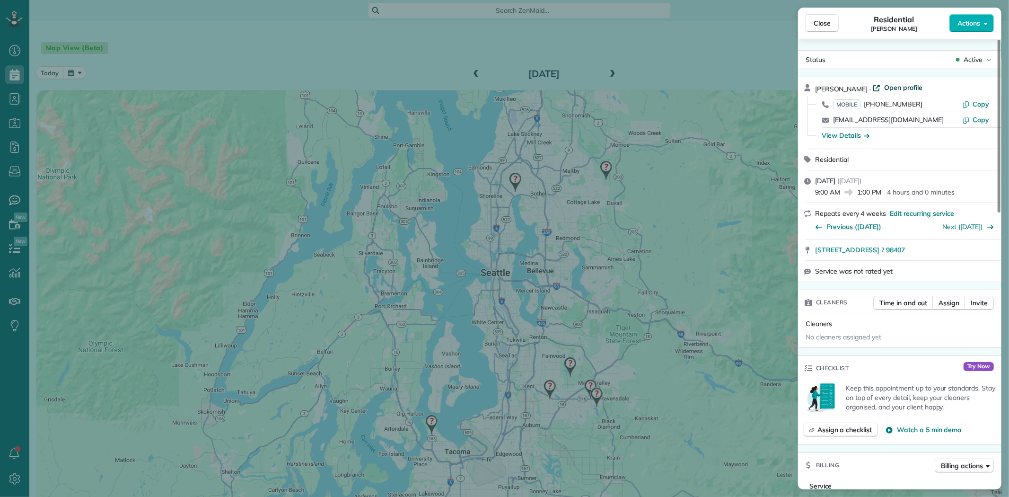
click at [907, 87] on span "Open profile" at bounding box center [903, 87] width 38 height 9
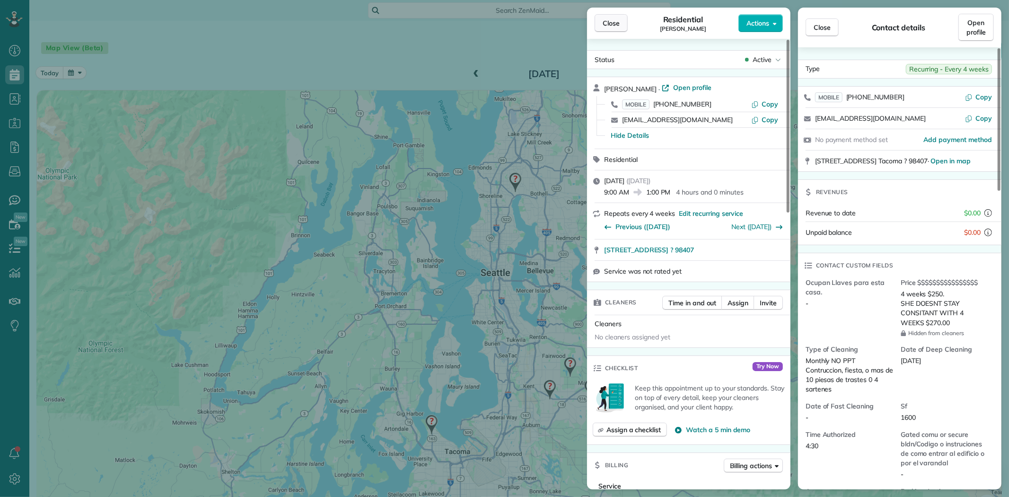
click at [617, 31] on button "Close" at bounding box center [610, 23] width 33 height 18
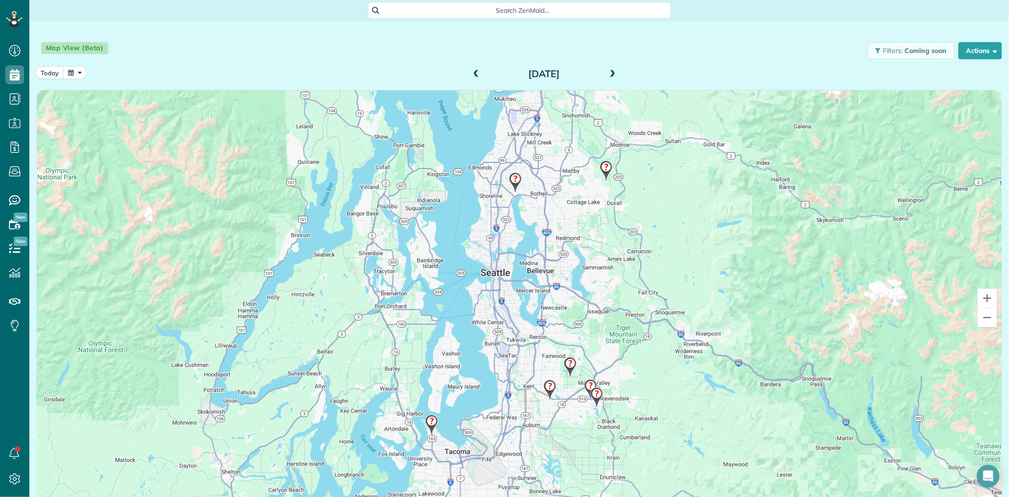
click at [547, 391] on img at bounding box center [550, 389] width 20 height 28
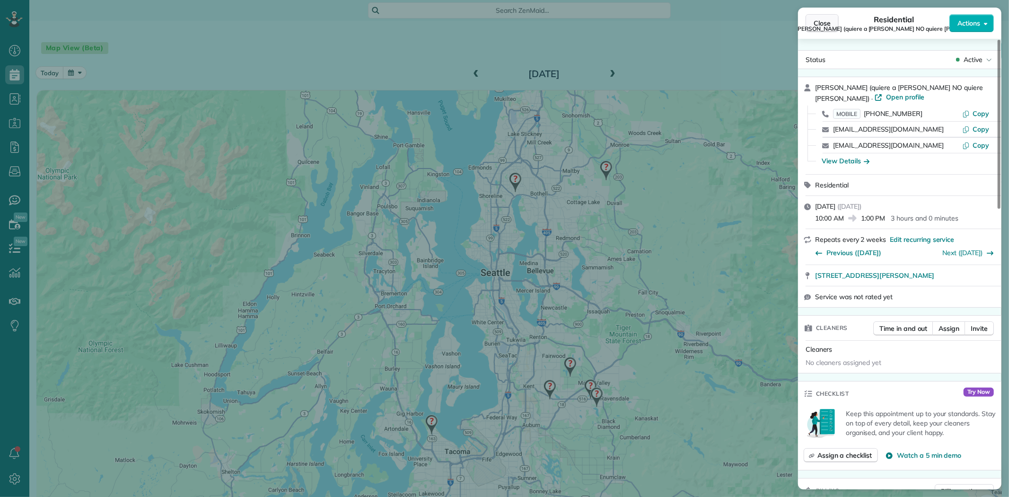
click at [824, 24] on span "Close" at bounding box center [821, 22] width 17 height 9
